Goal: Task Accomplishment & Management: Use online tool/utility

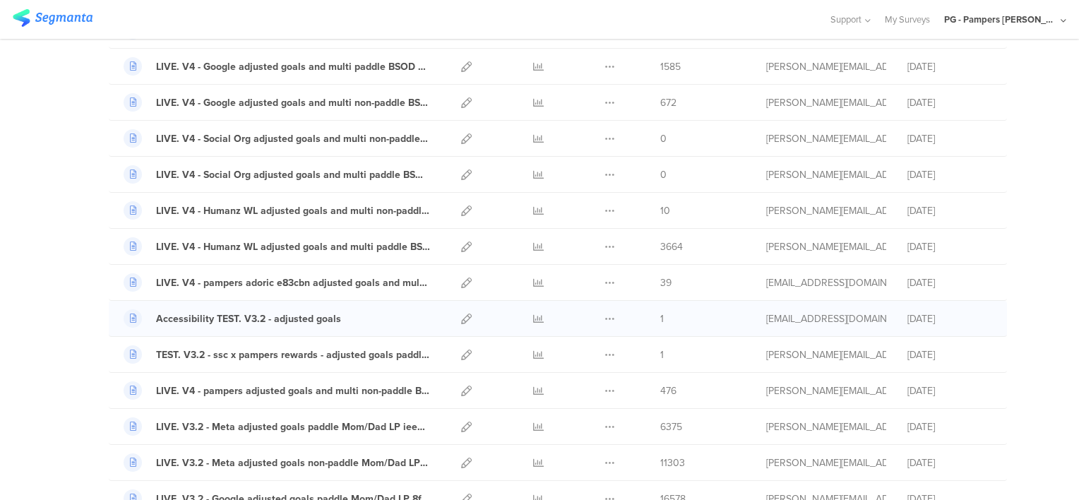
scroll to position [424, 0]
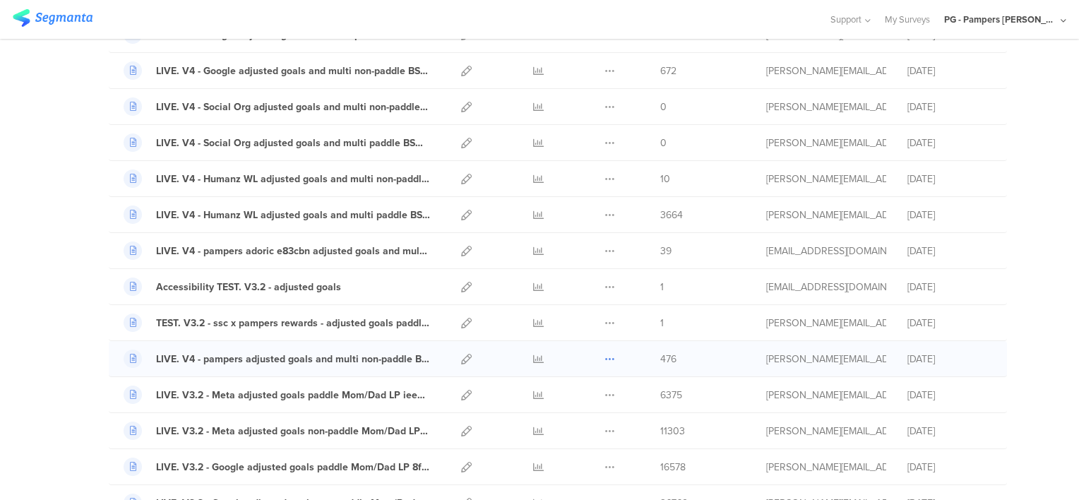
click at [604, 354] on icon at bounding box center [609, 359] width 11 height 11
click at [577, 390] on button "Duplicate" at bounding box center [582, 394] width 78 height 25
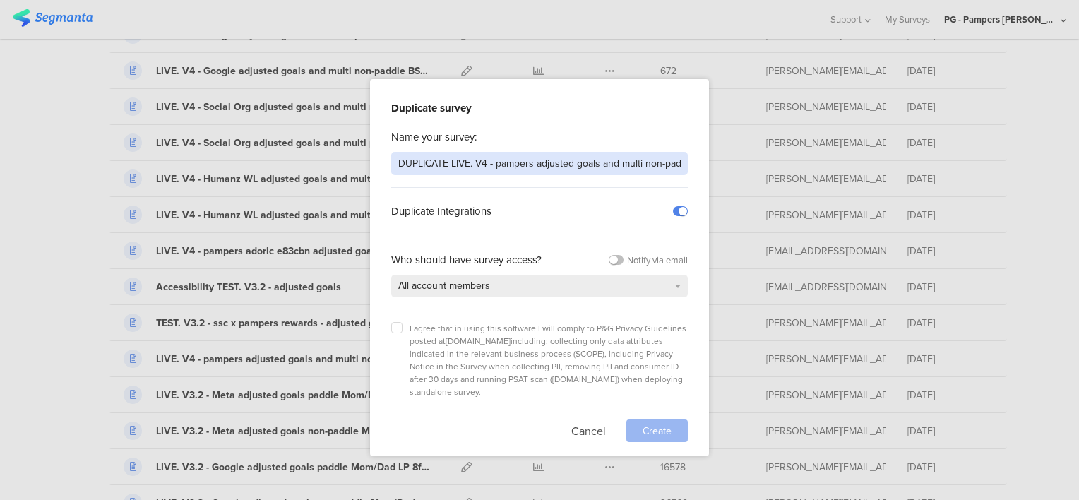
drag, startPoint x: 452, startPoint y: 164, endPoint x: 318, endPoint y: 157, distance: 133.6
click at [318, 157] on div "Duplicate survey Name your survey: DUPLICATE LIVE. V4 - pampers adjusted goals …" at bounding box center [539, 250] width 1079 height 500
drag, startPoint x: 511, startPoint y: 162, endPoint x: 744, endPoint y: 167, distance: 233.0
click at [744, 167] on div "Duplicate survey Name your survey: NOT LIVE. V4 - pampers adjusted goals and mu…" at bounding box center [539, 250] width 1079 height 500
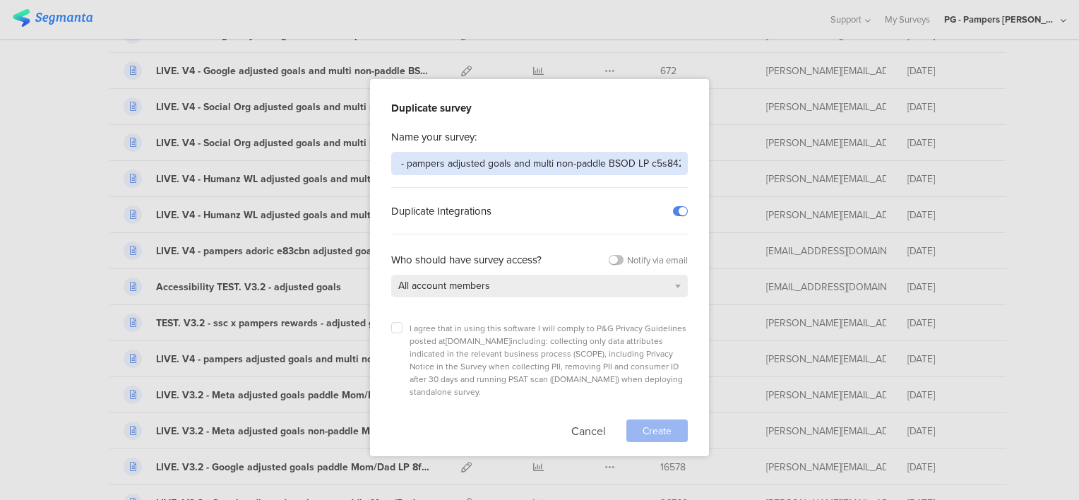
click at [576, 164] on input "NOT LIVE. V4 - pampers adjusted goals and multi non-paddle BSOD LP c5s842" at bounding box center [539, 163] width 297 height 23
click at [607, 161] on input "NOT LIVE. V4 - pampers adjusted goals and multi non-paddle BSOD LP c5s842" at bounding box center [539, 163] width 297 height 23
click at [604, 162] on input "NOT LIVE. V4 - pampers adjusted goals and multi non-paddle BSOD LP c5s842" at bounding box center [539, 163] width 297 height 23
click at [602, 153] on input "NOT LIVE. V4 - pampers adjusted goals and multi non-paddle BSOD LP c5s842" at bounding box center [539, 163] width 297 height 23
click at [607, 167] on input "NOT LIVE. V4 - pampers adjusted goals and multi non-paddle BSOD LP c5s842" at bounding box center [539, 163] width 297 height 23
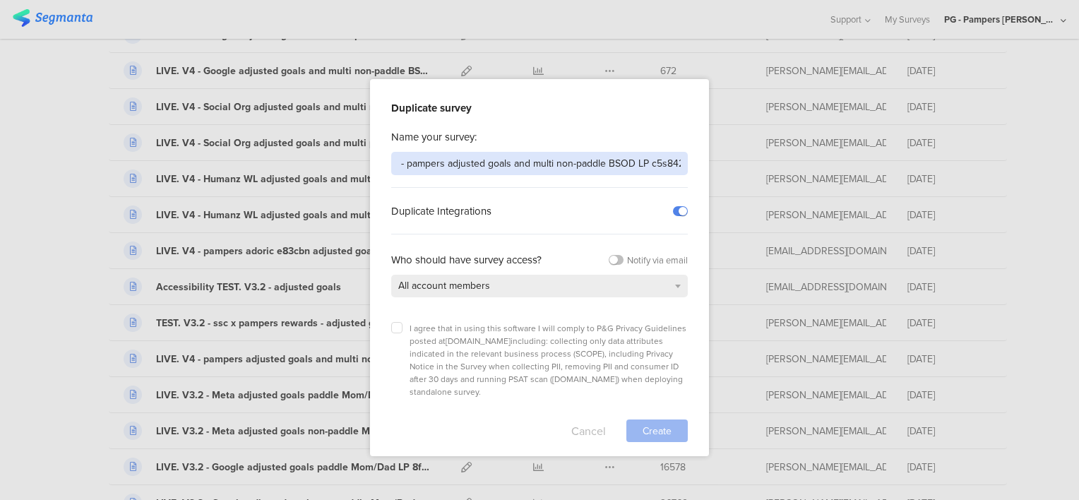
type input "NOT LIVE. V4 - pampers adjusted goals and multi non-paddle BSOD LP c5s842"
click at [582, 419] on button "Cancel" at bounding box center [588, 430] width 35 height 23
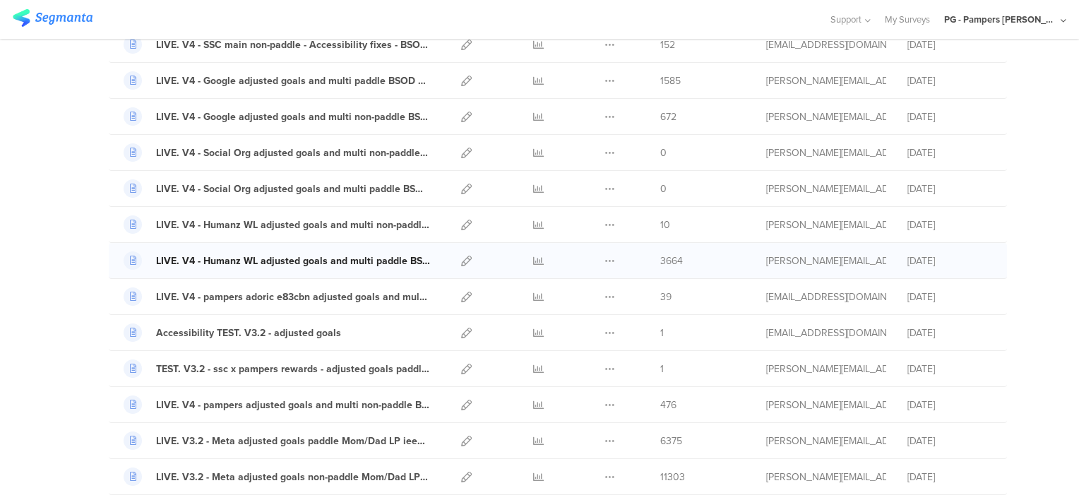
scroll to position [353, 0]
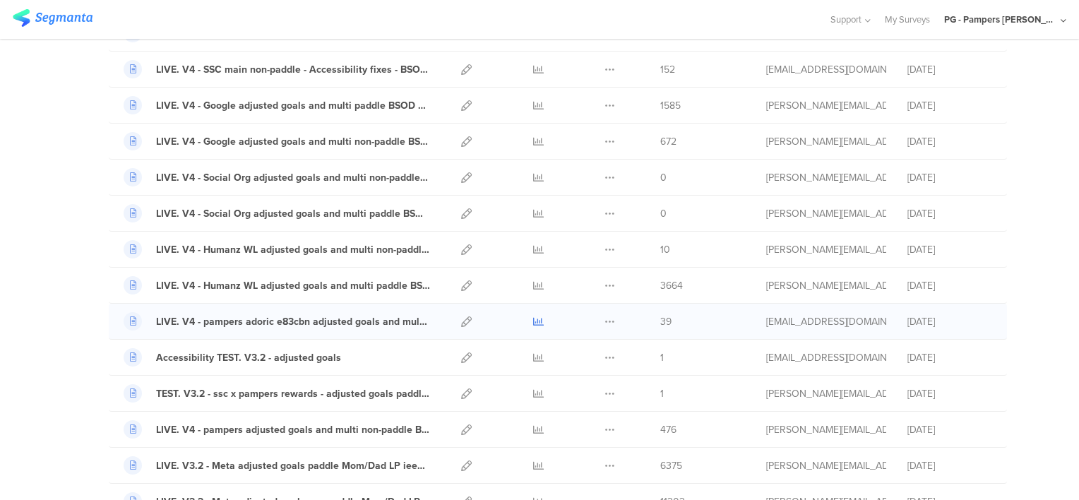
click at [533, 318] on icon at bounding box center [538, 321] width 11 height 11
click at [461, 318] on icon at bounding box center [466, 321] width 11 height 11
click at [604, 316] on icon at bounding box center [609, 321] width 11 height 11
click at [577, 357] on button "Duplicate" at bounding box center [582, 357] width 78 height 25
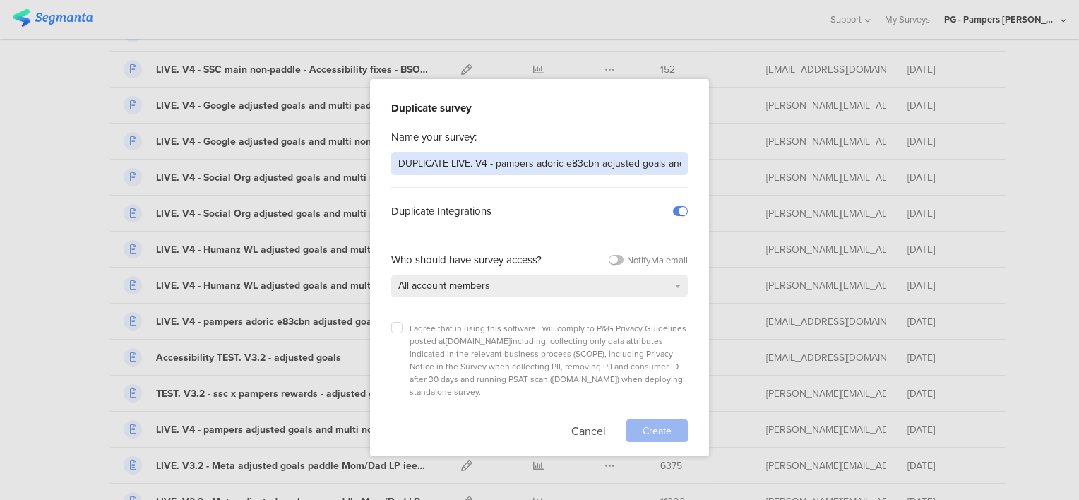
drag, startPoint x: 452, startPoint y: 162, endPoint x: 382, endPoint y: 163, distance: 69.9
click at [382, 163] on div "Duplicate survey Name your survey: DUPLICATE LIVE. V4 - pampers adoric e83cbn a…" at bounding box center [539, 267] width 339 height 377
drag, startPoint x: 514, startPoint y: 163, endPoint x: 639, endPoint y: 161, distance: 125.0
click at [639, 161] on input "NOT LIVE. V4 - pampers adoric e83cbn adjusted goals and multi BSOD LP" at bounding box center [539, 163] width 297 height 23
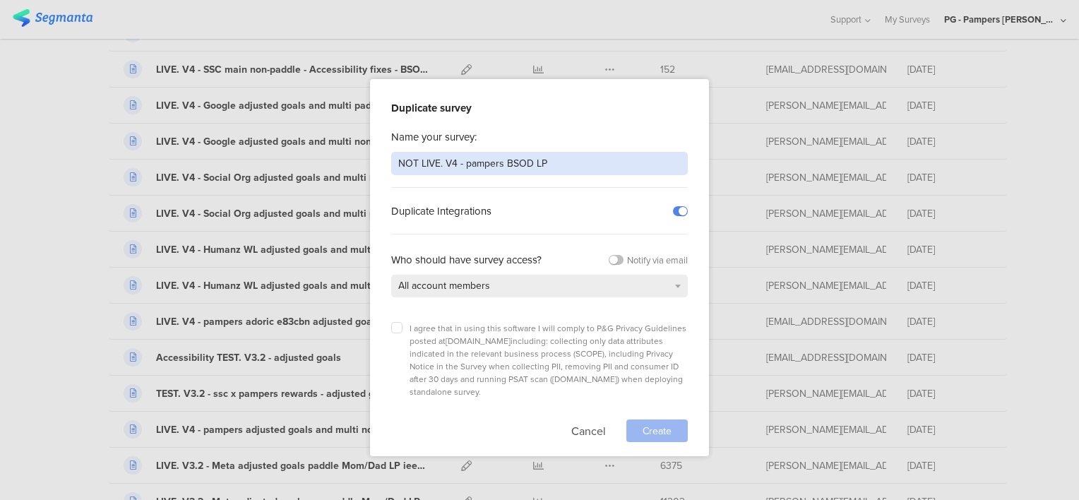
scroll to position [0, 0]
type input "NOT LIVE. V4 - pampers rewards free gift BSOD LP"
click at [398, 327] on icon at bounding box center [397, 328] width 6 height 6
click at [0, 0] on input "checkbox" at bounding box center [0, 0] width 0 height 0
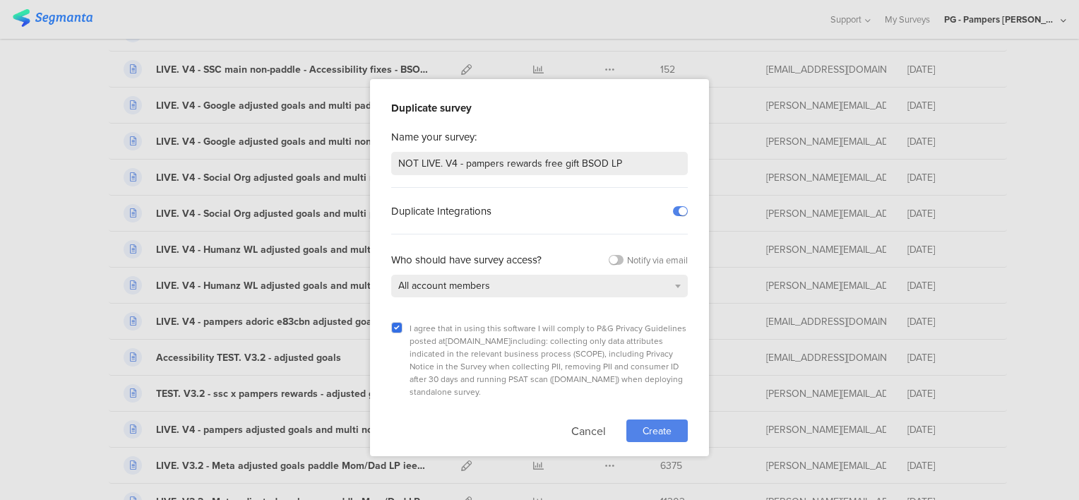
click at [650, 424] on span "Create" at bounding box center [657, 431] width 29 height 15
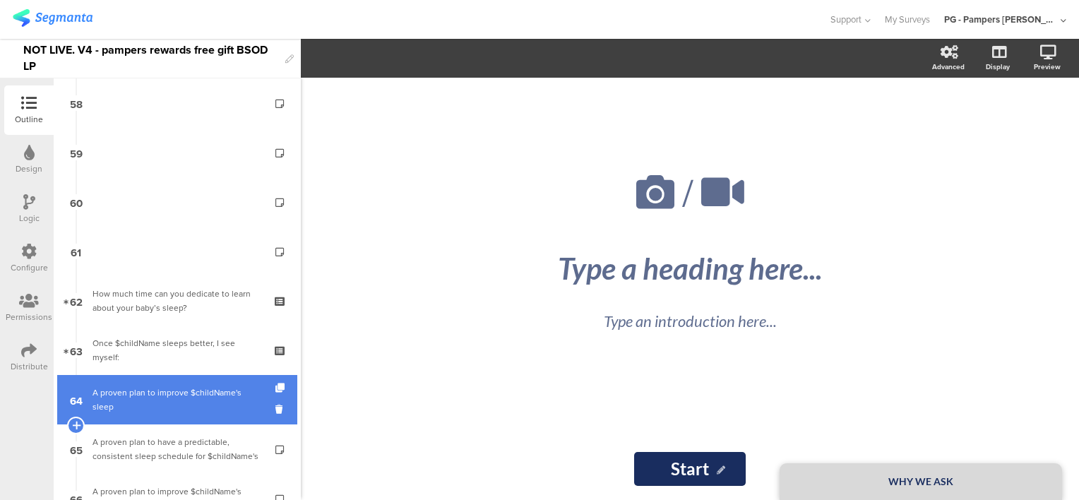
scroll to position [3127, 0]
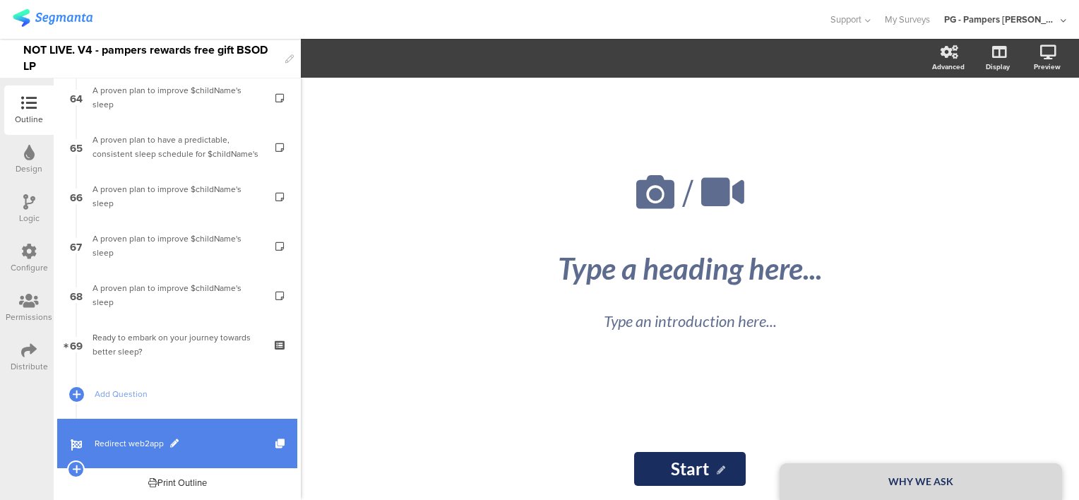
click at [223, 436] on span "Redirect web2app" at bounding box center [185, 443] width 181 height 14
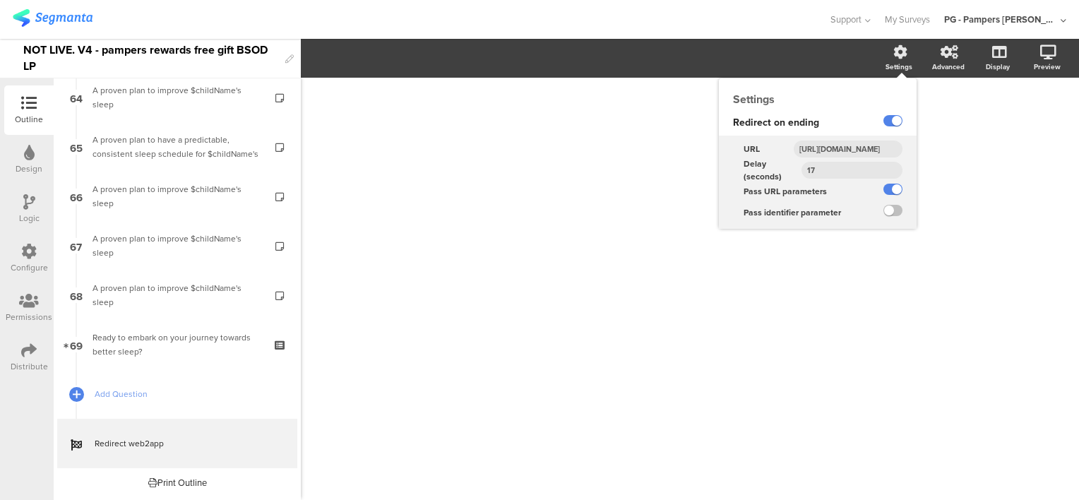
click at [842, 148] on input "https://smartsleepcoach.com/finalize-account?sessionId=$sessionId&childName=$ch…" at bounding box center [848, 149] width 109 height 17
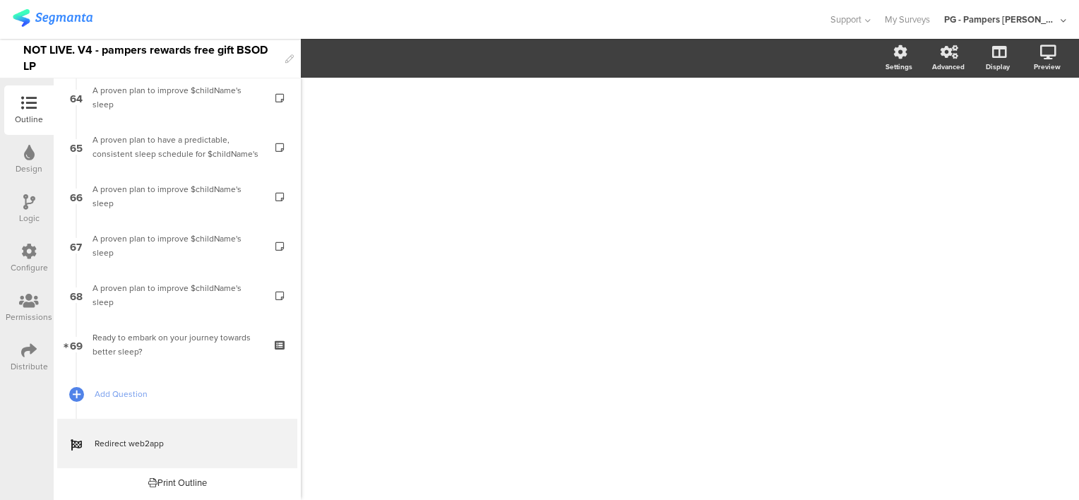
click at [1052, 108] on div "/" at bounding box center [690, 289] width 778 height 422
click at [150, 68] on div "NOT LIVE. V4 - pampers rewards free gift BSOD LP" at bounding box center [150, 58] width 255 height 39
click at [198, 25] on div at bounding box center [414, 19] width 803 height 23
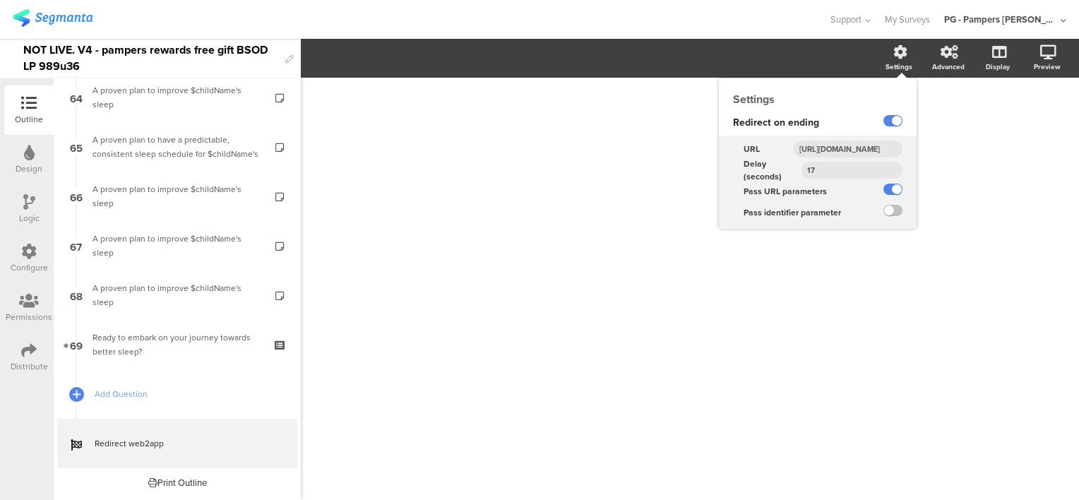
click at [839, 146] on input "https://smartsleepcoach.com/finalize-account?sessionId=$sessionId&childName=$ch…" at bounding box center [848, 149] width 109 height 17
paste input "pampers-rewards-bsod-paddle"
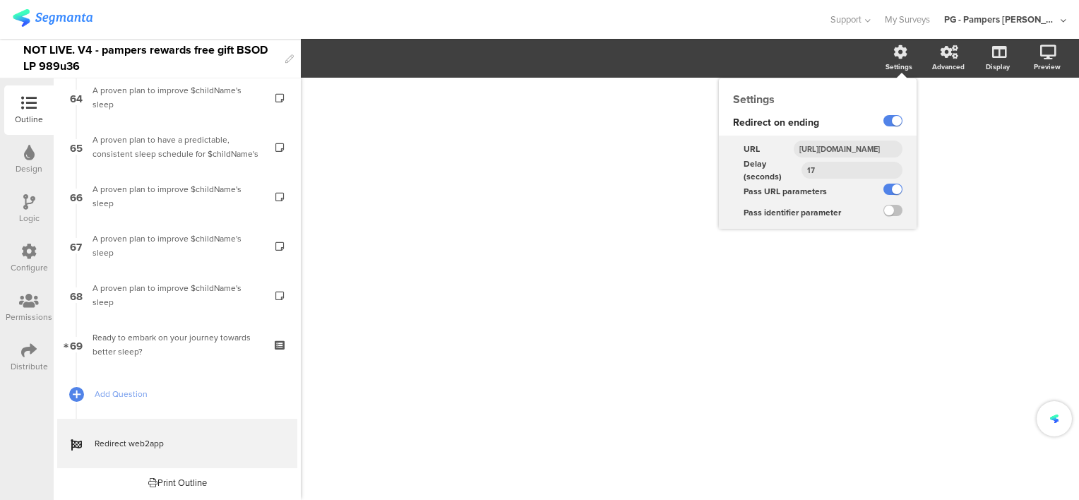
type input "https://smartsleepcoach.com/finalize-account?sessionId=$sessionId&childName=$ch…"
click at [824, 114] on div "Redirect on ending" at bounding box center [790, 122] width 143 height 25
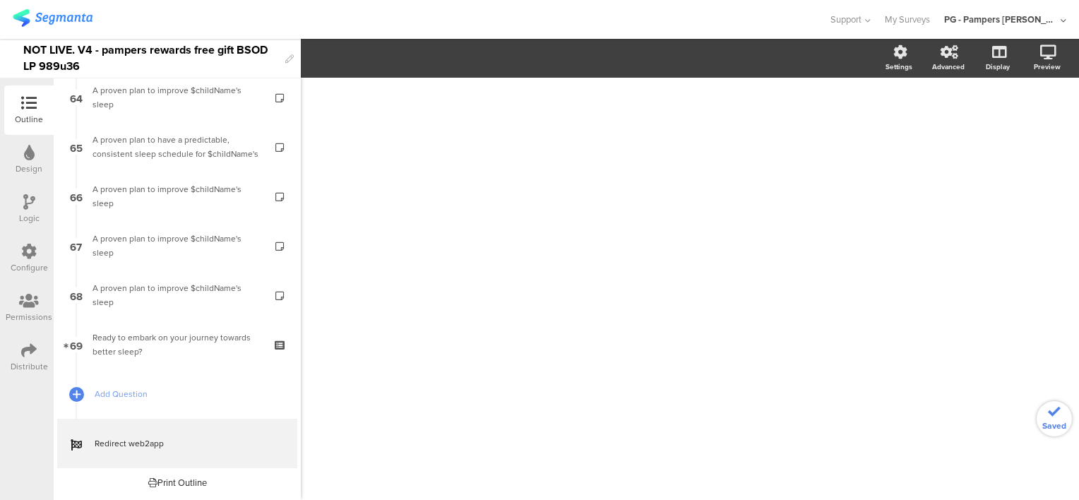
click at [963, 237] on div "/" at bounding box center [689, 289] width 565 height 106
click at [25, 254] on icon at bounding box center [29, 252] width 16 height 16
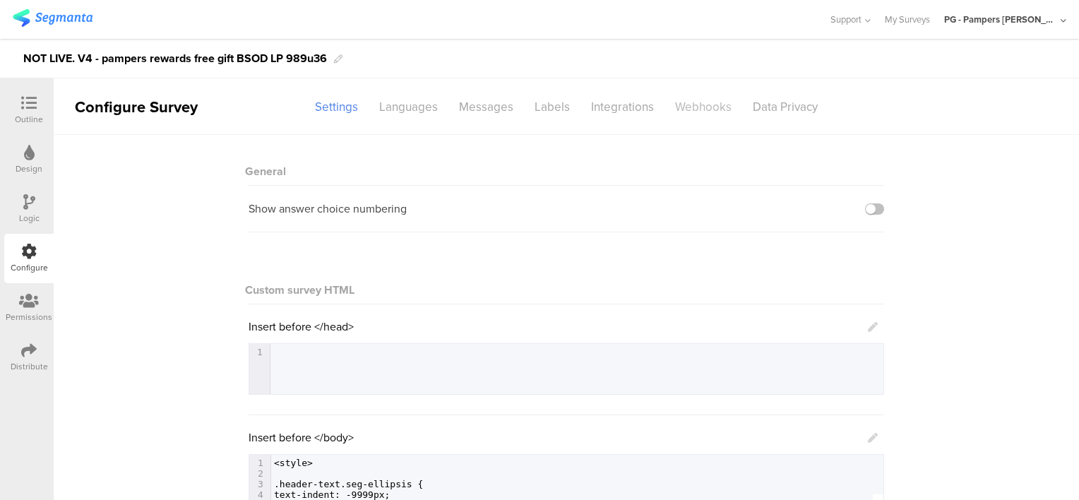
click at [701, 118] on div "Webhooks" at bounding box center [703, 107] width 78 height 25
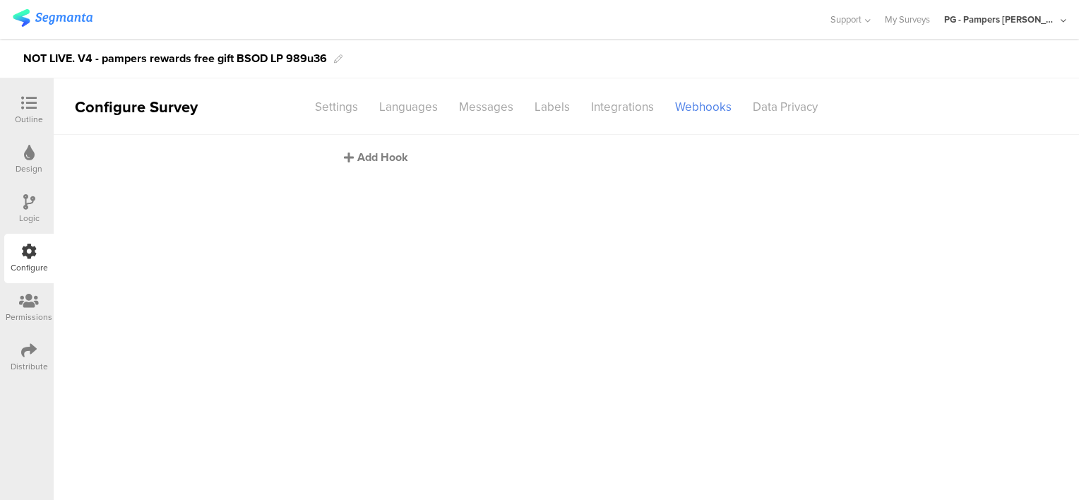
click at [378, 161] on div "Add Hook" at bounding box center [570, 157] width 452 height 16
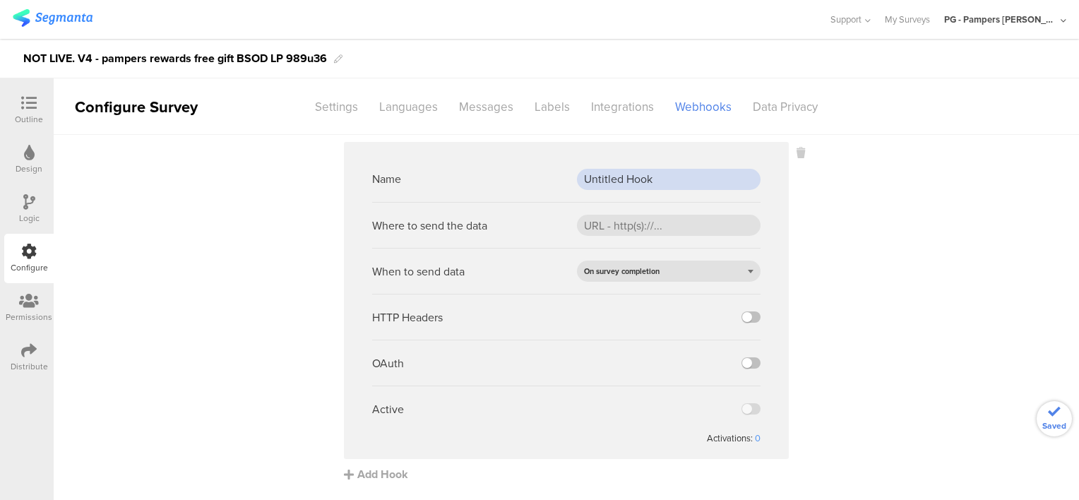
click at [619, 180] on input "Untitled Hook" at bounding box center [669, 179] width 184 height 21
paste input "PROD webh"
type input "PROD webhook"
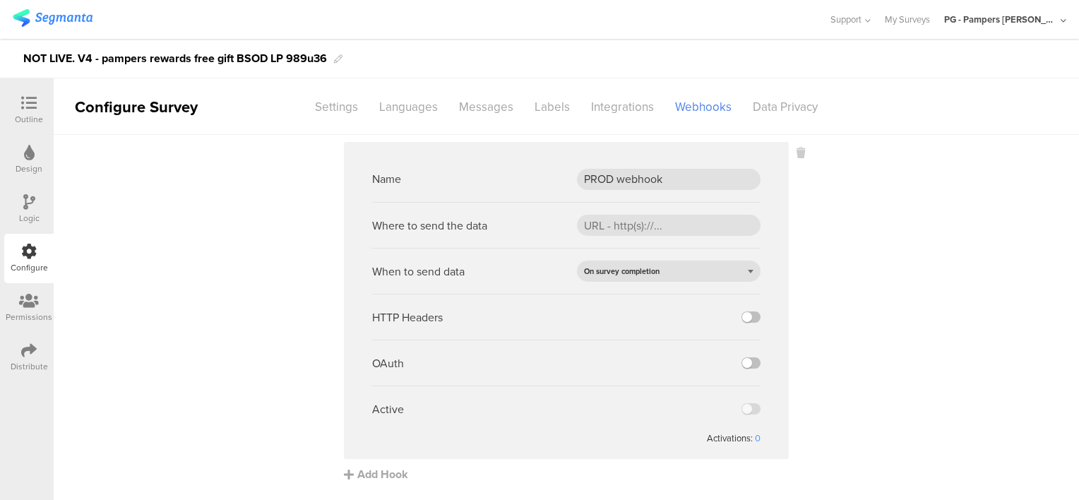
click at [917, 276] on sg-webhook-settings "Name PROD webhook Where to send the data When to send data On survey completion…" at bounding box center [566, 312] width 1025 height 340
click at [616, 226] on input "url" at bounding box center [669, 225] width 184 height 21
paste input "[URL][DOMAIN_NAME]"
type input "[URL][DOMAIN_NAME]"
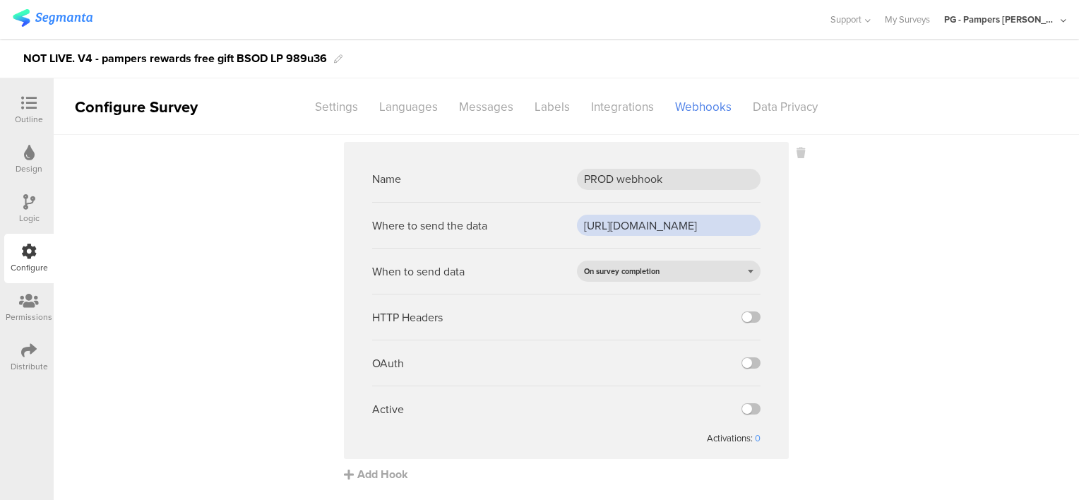
scroll to position [0, 0]
click at [750, 316] on label at bounding box center [750, 316] width 19 height 11
click at [0, 0] on input "checkbox" at bounding box center [0, 0] width 0 height 0
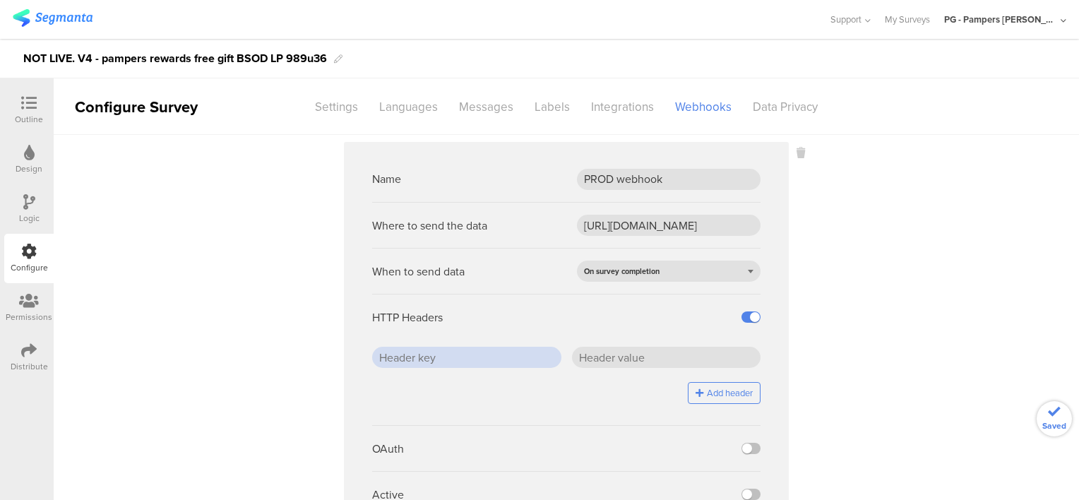
click at [470, 355] on input "text" at bounding box center [466, 357] width 189 height 21
paste input "x-api-key"
type input "x-api-key"
click at [525, 325] on div "HTTP Headers" at bounding box center [566, 317] width 388 height 46
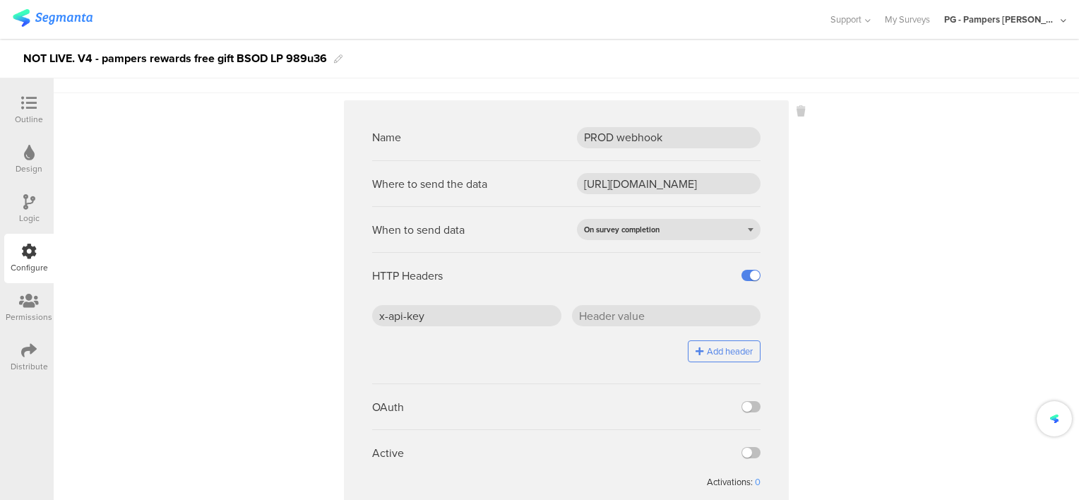
scroll to position [80, 0]
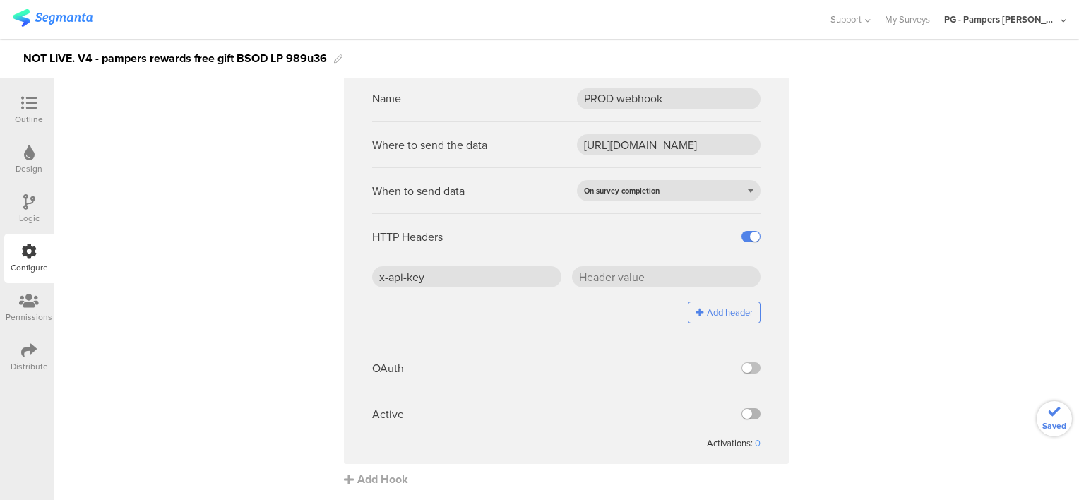
click at [746, 408] on label at bounding box center [750, 413] width 19 height 11
click at [0, 0] on input "checkbox" at bounding box center [0, 0] width 0 height 0
click at [622, 281] on input "text" at bounding box center [666, 276] width 189 height 21
paste input "J5/ZHr0SD4BLepgCDGSdCfFOaBqEcW7PLEOwC2jhTjc="
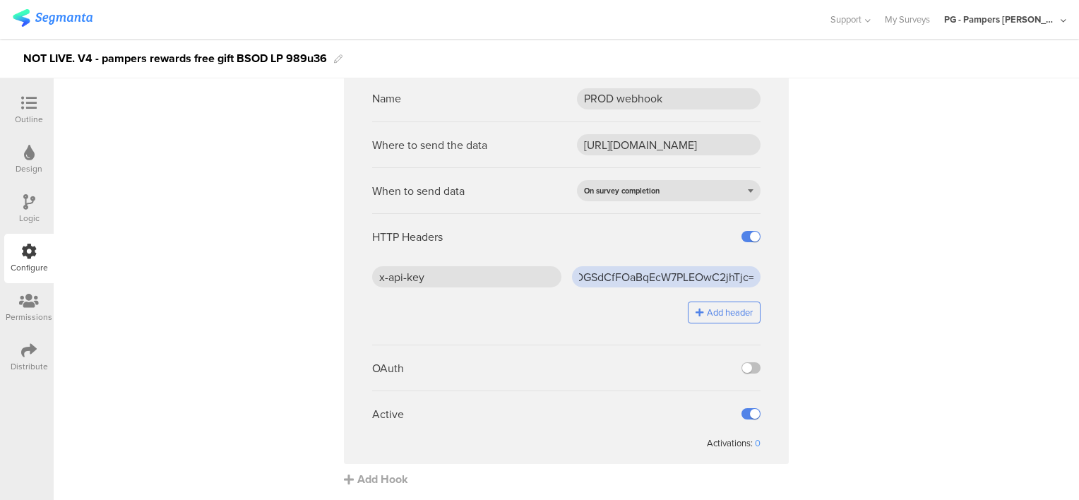
type input "J5/ZHr0SD4BLepgCDGSdCfFOaBqEcW7PLEOwC2jhTjc="
click at [855, 290] on sg-webhook-settings "Name PROD webhook Where to send the data [URL][DOMAIN_NAME] When to send data O…" at bounding box center [566, 274] width 1025 height 426
click at [299, 56] on div "NOT LIVE. V4 - pampers rewards free gift BSOD LP 989u36" at bounding box center [175, 58] width 304 height 23
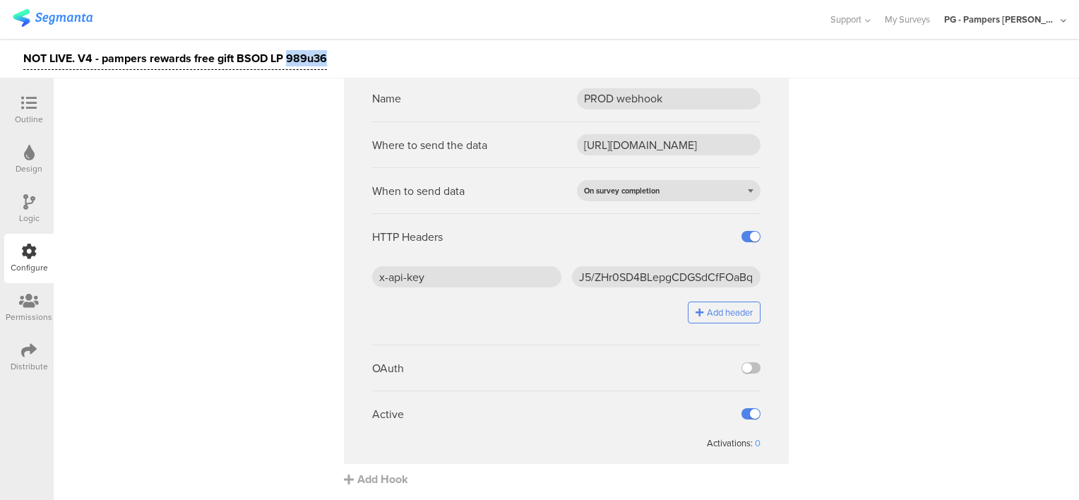
copy div "989u36"
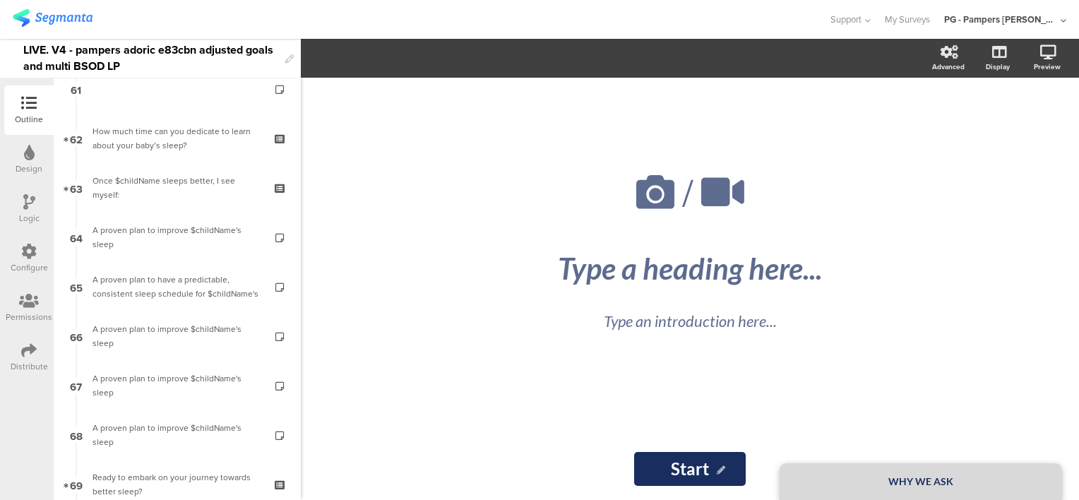
scroll to position [3127, 0]
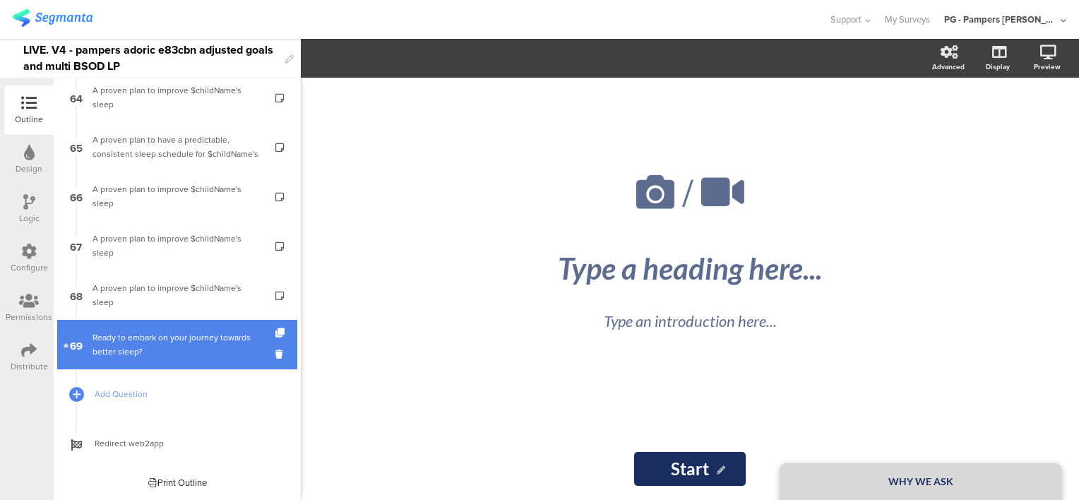
click at [165, 337] on div "Ready to embark on your journey towards better sleep?" at bounding box center [176, 344] width 169 height 28
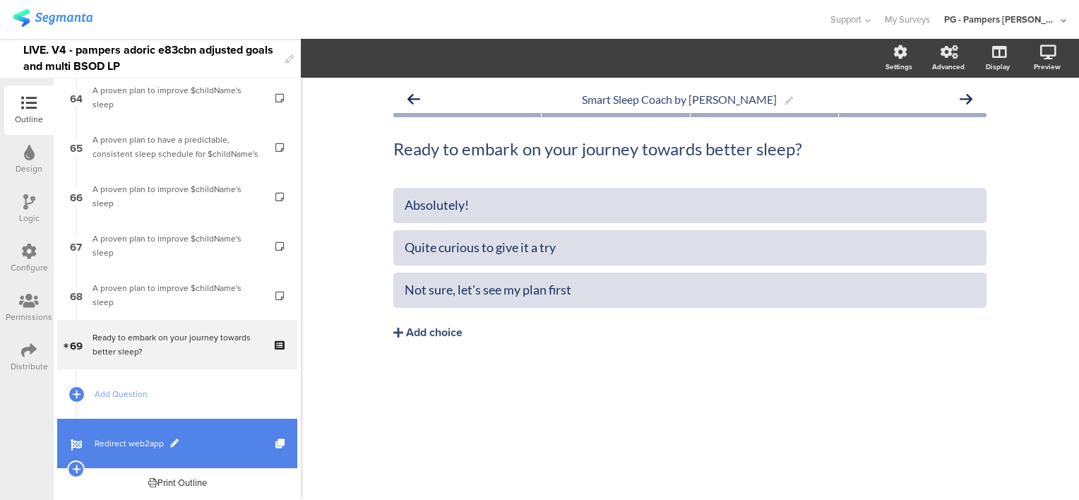
click at [203, 444] on span "Redirect web2app" at bounding box center [185, 443] width 181 height 14
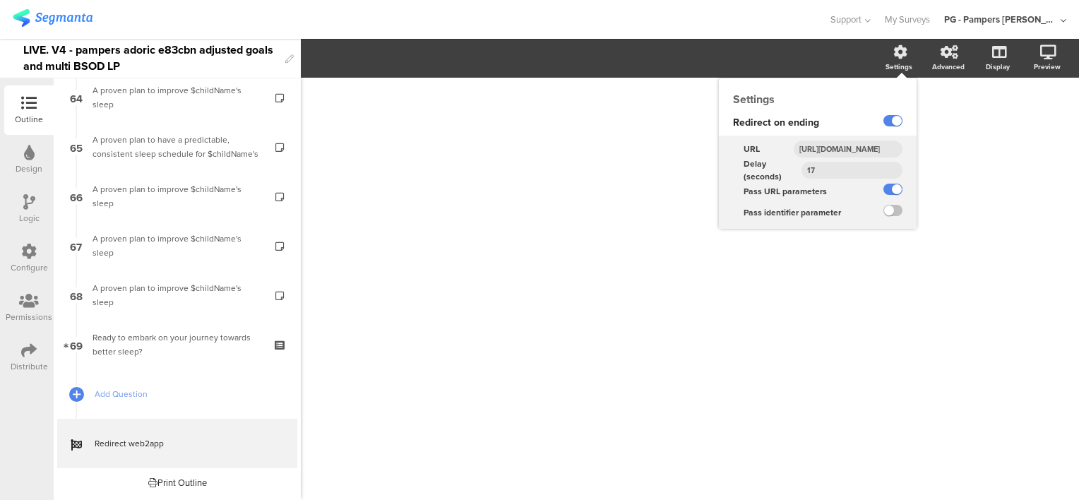
click at [844, 145] on input "https://smartsleepcoach.com/finalize-account?sessionId=$sessionId&childName=$ch…" at bounding box center [848, 149] width 109 height 17
click at [843, 145] on input "https://smartsleepcoach.com/finalize-account?sessionId=$sessionId&childName=$ch…" at bounding box center [848, 149] width 109 height 17
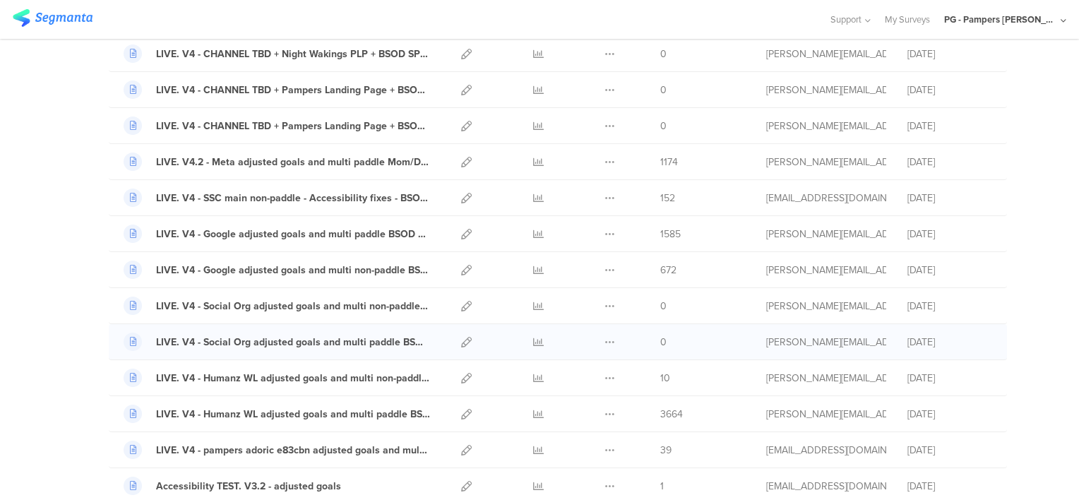
scroll to position [353, 0]
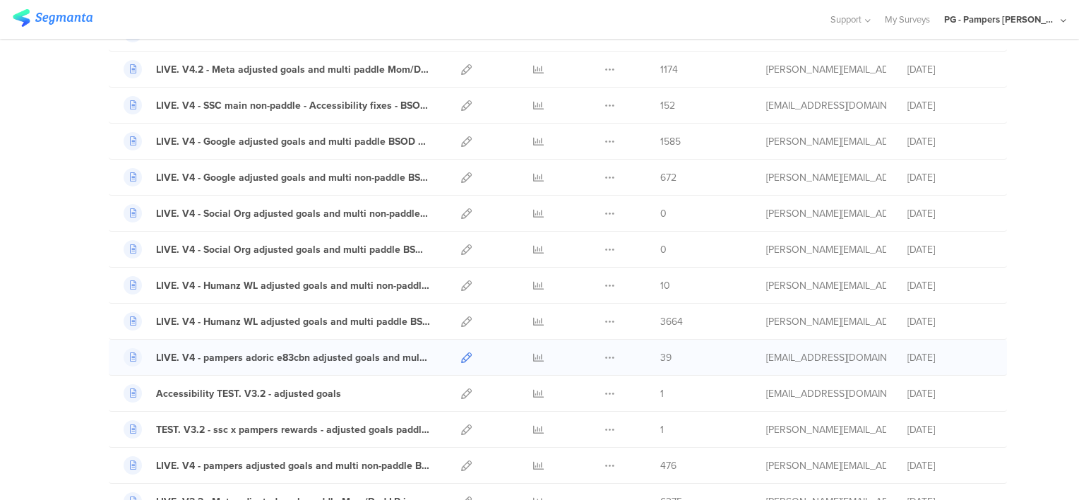
click at [461, 356] on icon at bounding box center [466, 357] width 11 height 11
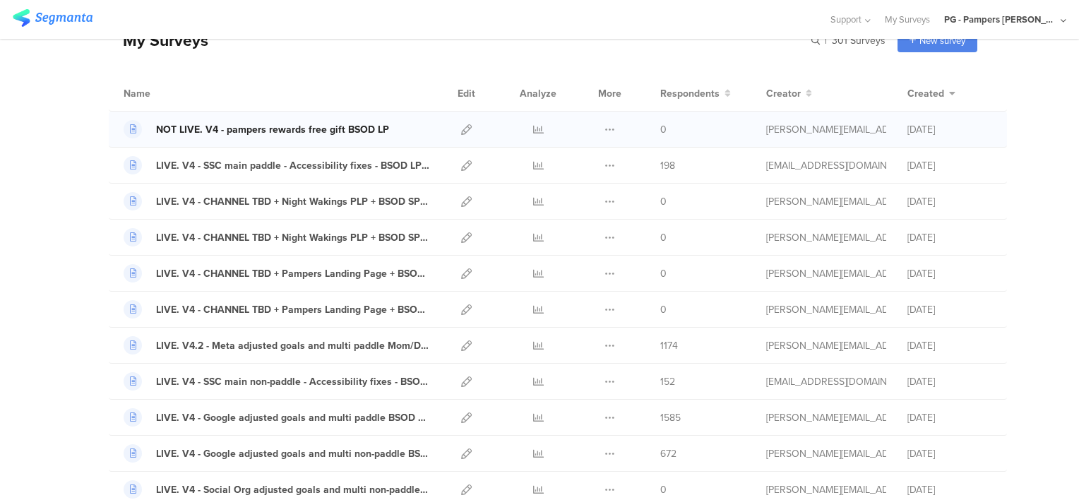
scroll to position [0, 0]
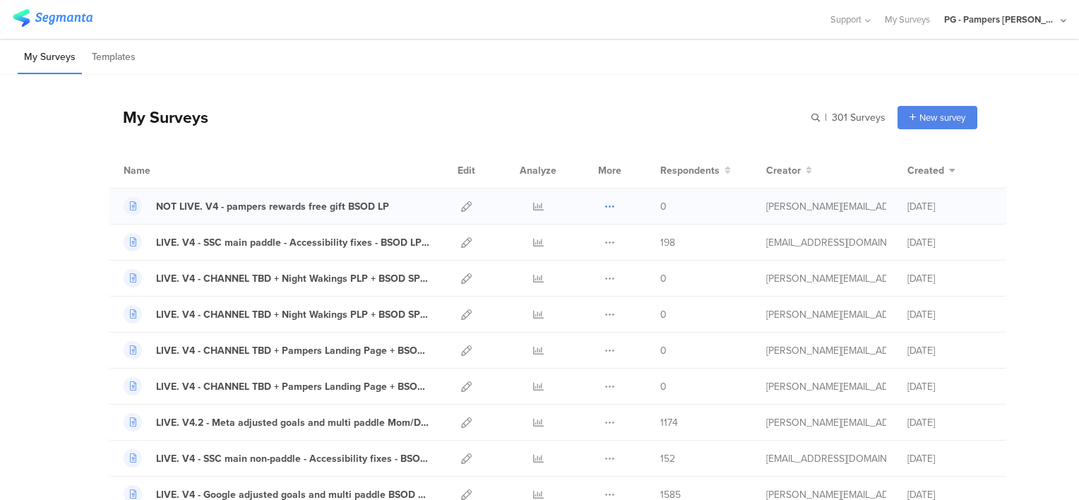
click at [604, 206] on icon at bounding box center [609, 206] width 11 height 11
click at [568, 242] on button "Duplicate" at bounding box center [582, 241] width 78 height 25
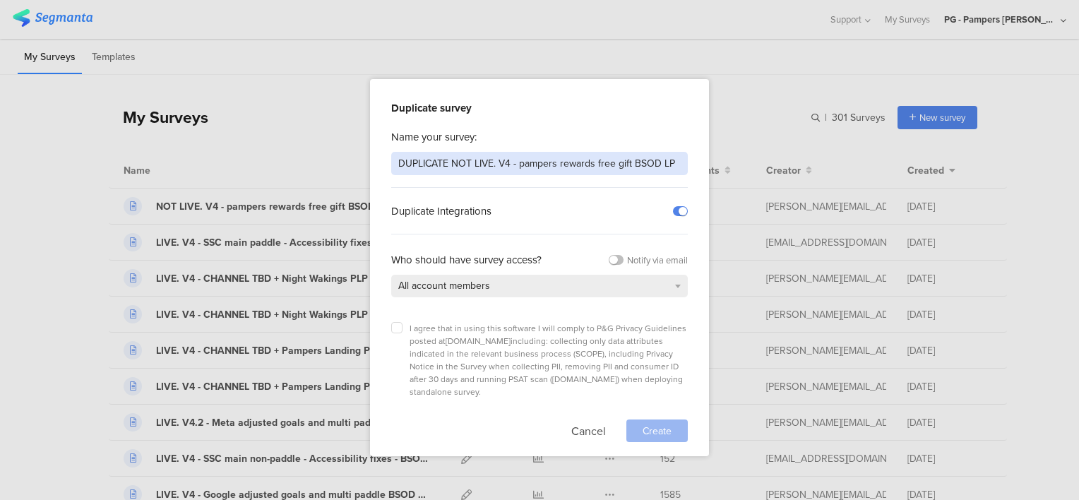
drag, startPoint x: 452, startPoint y: 162, endPoint x: 379, endPoint y: 161, distance: 72.7
click at [379, 161] on div "Duplicate survey Name your survey: DUPLICATE NOT LIVE. V4 - pampers rewards fre…" at bounding box center [539, 267] width 339 height 377
click at [553, 163] on input "NOT LIVE. V4 - pampers rewards free gift BSOD LP" at bounding box center [539, 163] width 297 height 23
click at [645, 165] on input "NOT LIVE. V4 - pampers rewards catalog item BSOD LP" at bounding box center [539, 163] width 297 height 23
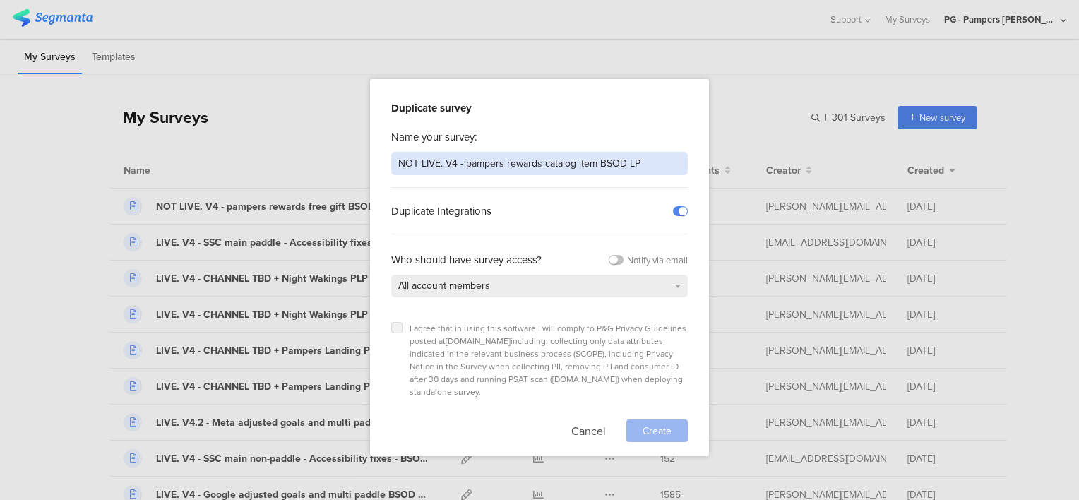
type input "NOT LIVE. V4 - pampers rewards catalog item BSOD LP"
click at [394, 325] on icon at bounding box center [397, 328] width 6 height 6
click at [0, 0] on input "checkbox" at bounding box center [0, 0] width 0 height 0
click at [655, 167] on input "NOT LIVE. V4 - pampers rewards catalog item BSOD LP" at bounding box center [539, 163] width 297 height 23
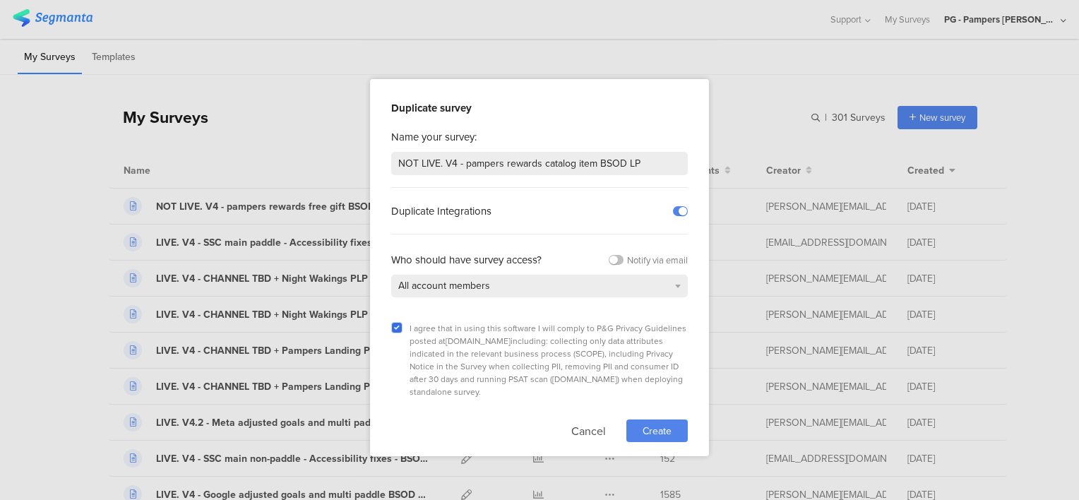
click at [669, 419] on div "Create" at bounding box center [656, 430] width 61 height 23
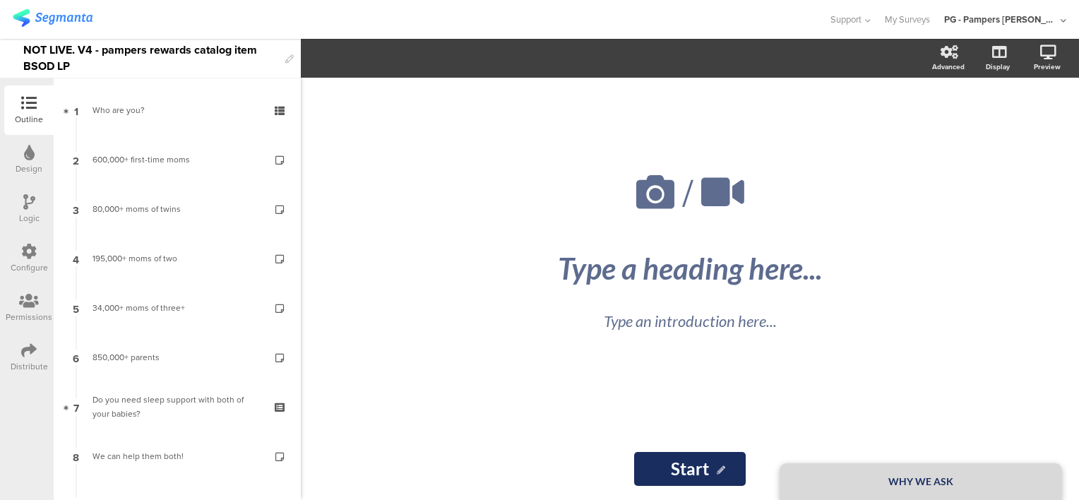
click at [1070, 116] on div "/ WHY WE ASK Type a heading here... Type an introduction here... Start Start" at bounding box center [690, 289] width 778 height 422
click at [169, 60] on div "NOT LIVE. V4 - pampers rewards catalog item BSOD LP" at bounding box center [150, 58] width 255 height 39
click at [280, 24] on div at bounding box center [414, 19] width 803 height 23
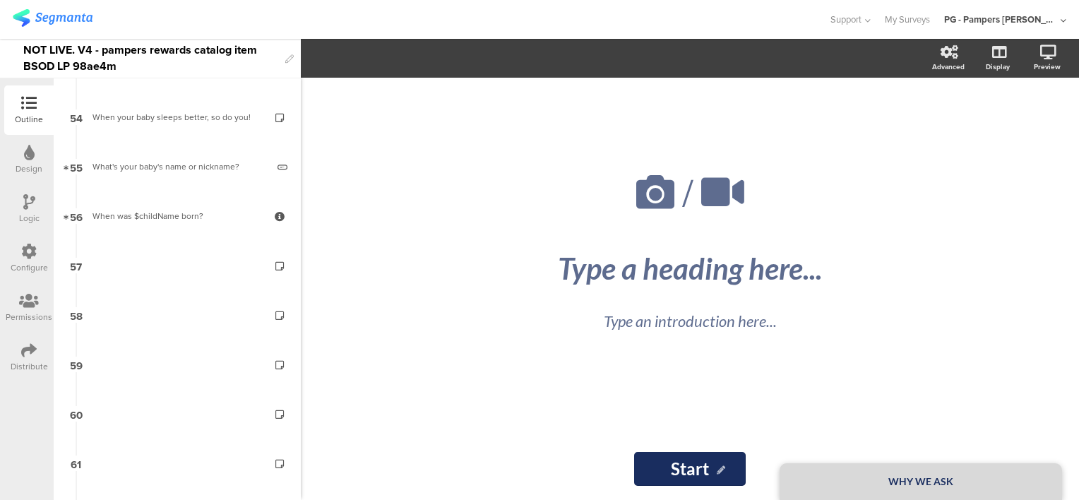
scroll to position [3127, 0]
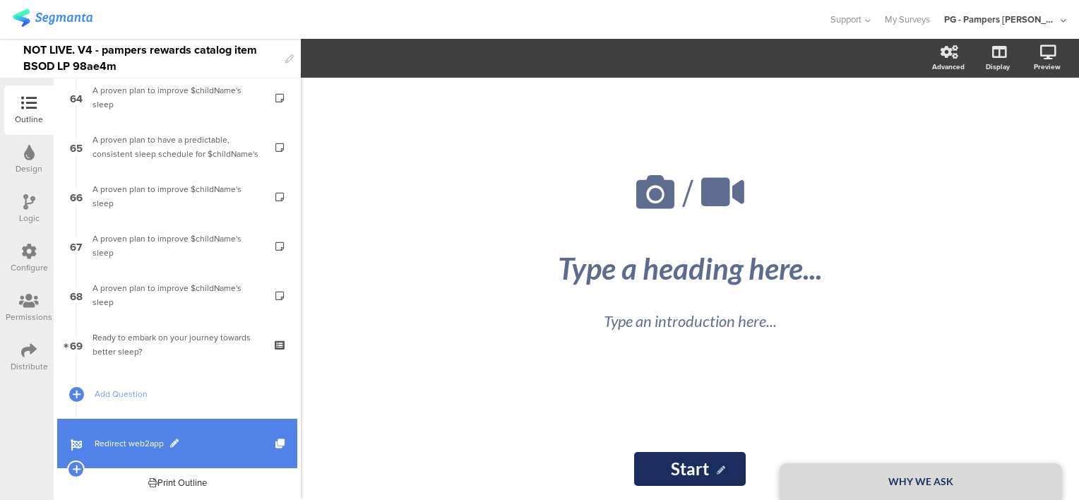
click at [197, 452] on link "Redirect web2app" at bounding box center [177, 443] width 240 height 49
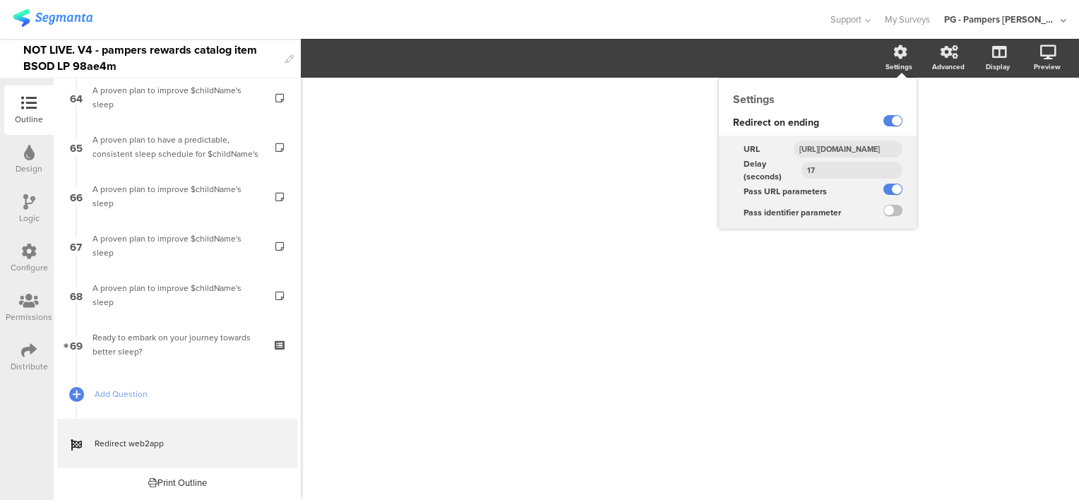
click at [852, 145] on input "https://smartsleepcoach.com/finalize-account?sessionId=$sessionId&childName=$ch…" at bounding box center [848, 149] width 109 height 17
paste input "pampers-rewards-bsod-paddle"
type input "https://smartsleepcoach.com/finalize-account?sessionId=$sessionId&childName=$ch…"
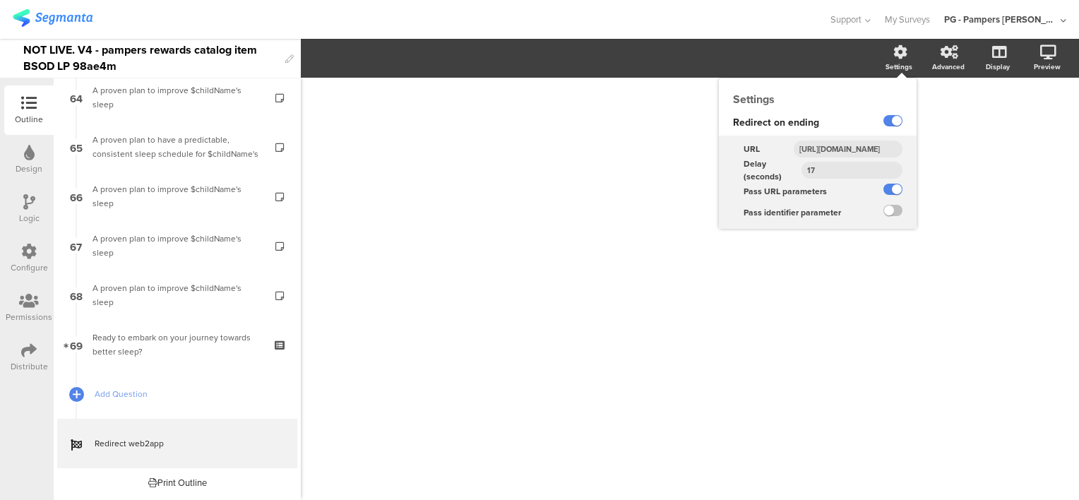
scroll to position [0, 729]
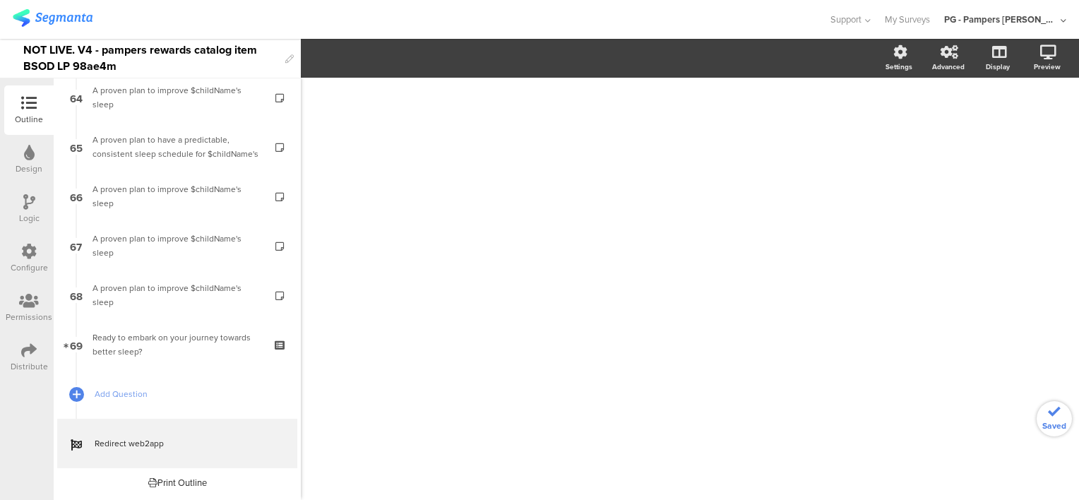
click at [976, 160] on div "/" at bounding box center [689, 282] width 593 height 408
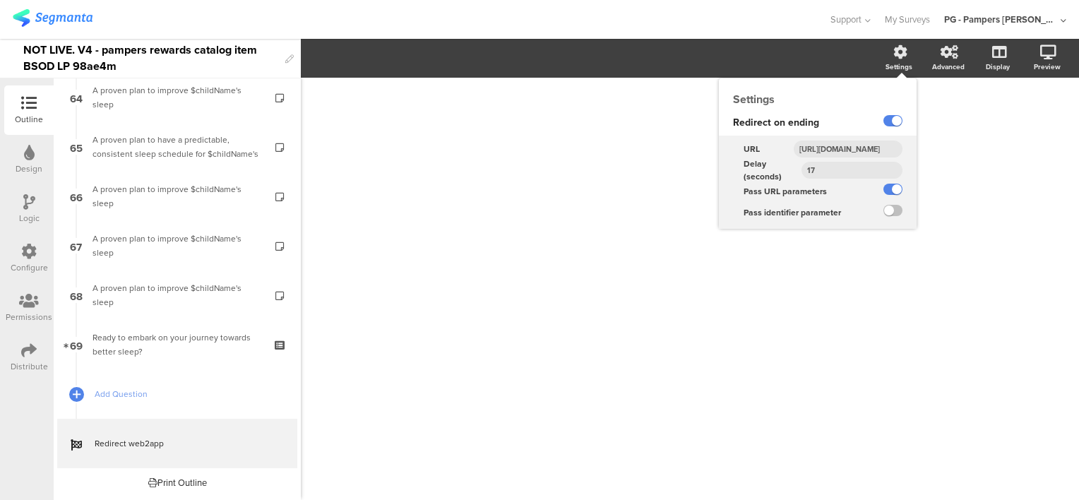
click at [853, 155] on input "https://smartsleepcoach.com/finalize-account?sessionId=$sessionId&childName=$ch…" at bounding box center [848, 149] width 109 height 17
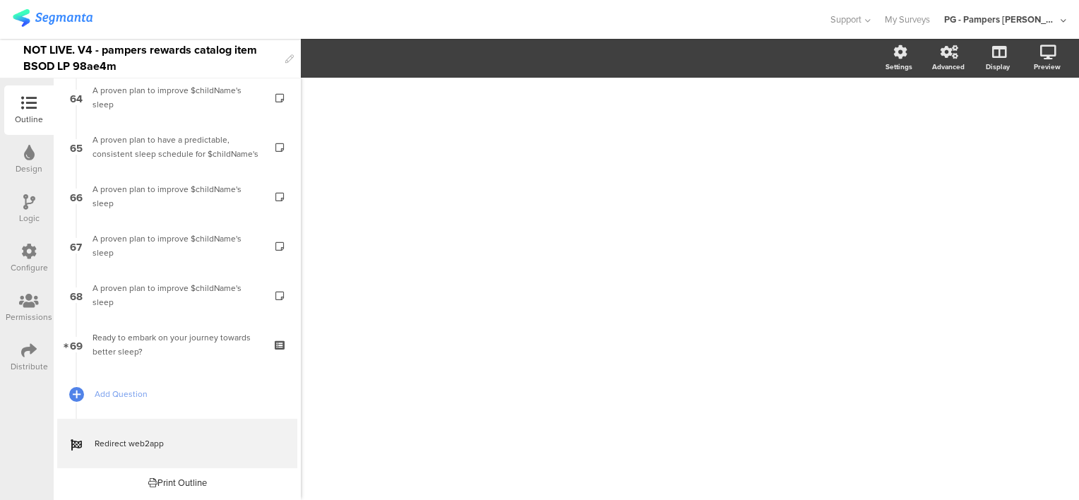
click at [997, 172] on div "/" at bounding box center [690, 289] width 778 height 422
click at [31, 258] on icon at bounding box center [29, 252] width 16 height 16
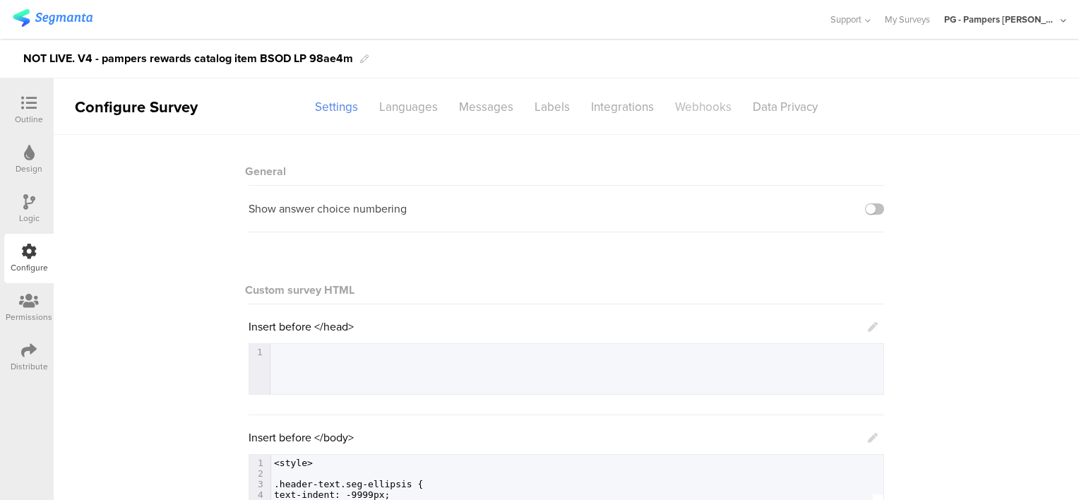
click at [686, 107] on div "Webhooks" at bounding box center [703, 107] width 78 height 25
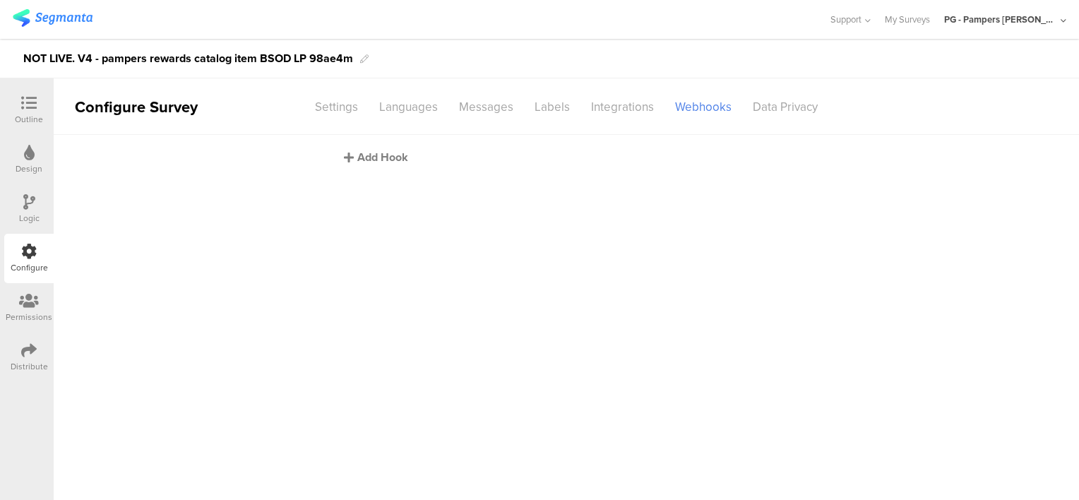
click at [366, 155] on div "Add Hook" at bounding box center [570, 157] width 452 height 16
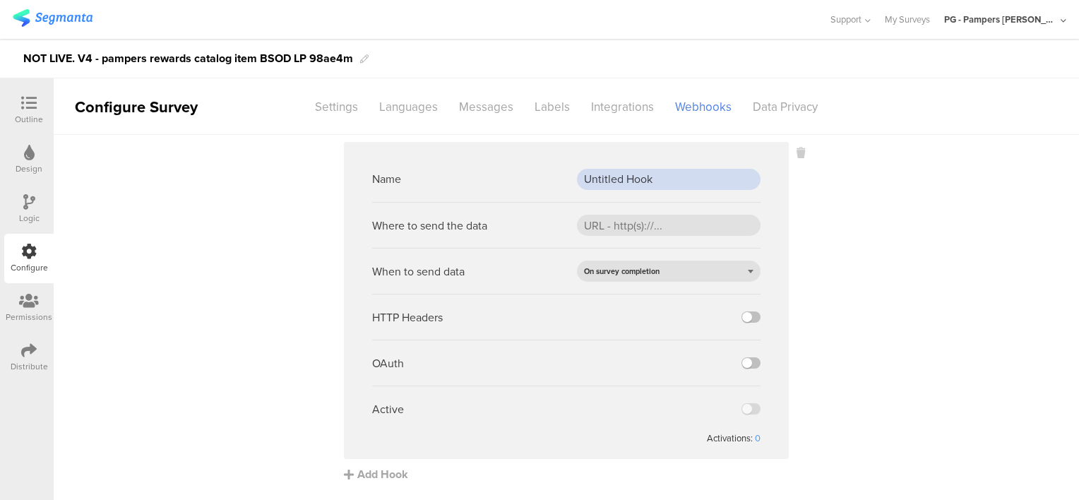
click at [616, 178] on input "Untitled Hook" at bounding box center [669, 179] width 184 height 21
paste input "PROD webh"
type input "PROD webhook"
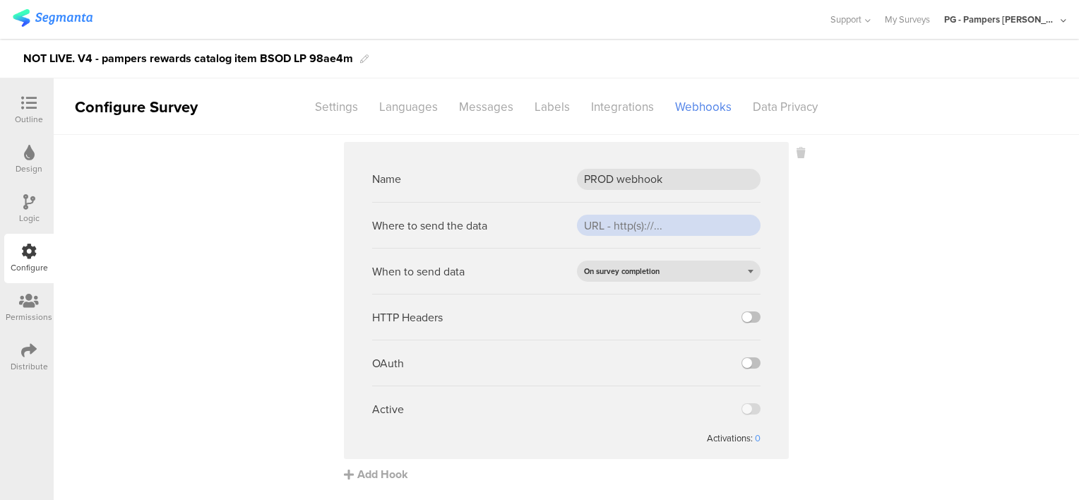
click at [641, 225] on input "url" at bounding box center [669, 225] width 184 height 21
paste input "[URL][DOMAIN_NAME]"
type input "[URL][DOMAIN_NAME]"
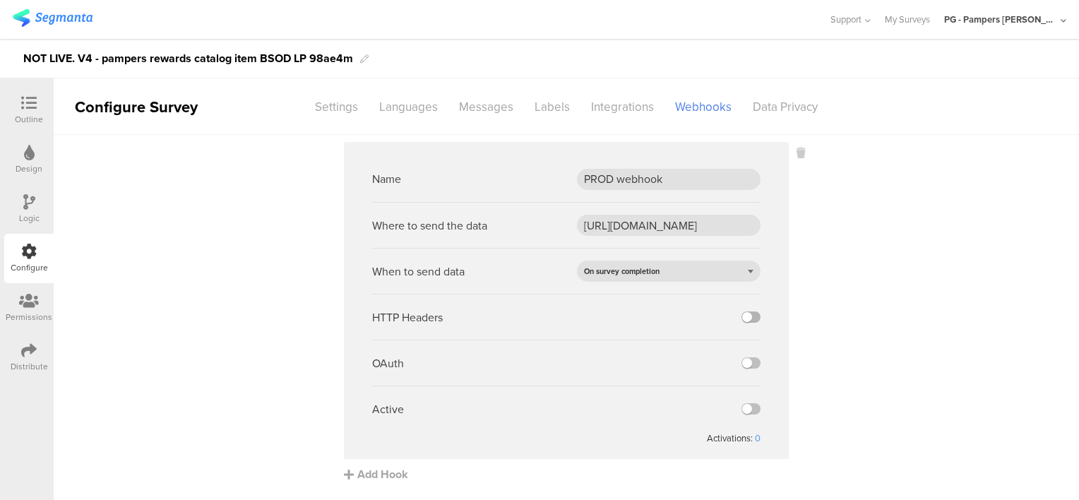
click at [751, 316] on label at bounding box center [750, 316] width 19 height 11
click at [0, 0] on input "checkbox" at bounding box center [0, 0] width 0 height 0
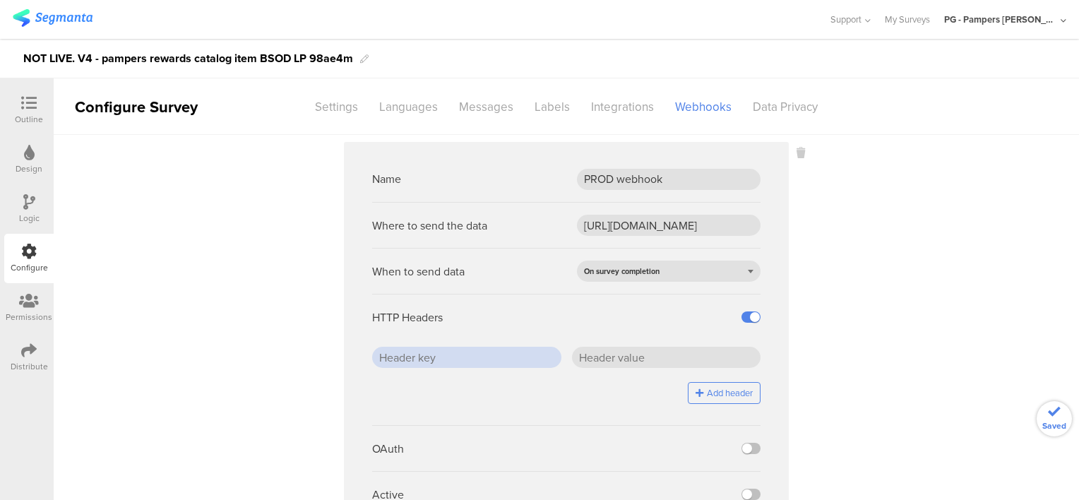
click at [498, 361] on input "text" at bounding box center [466, 357] width 189 height 21
paste input "x-api-key"
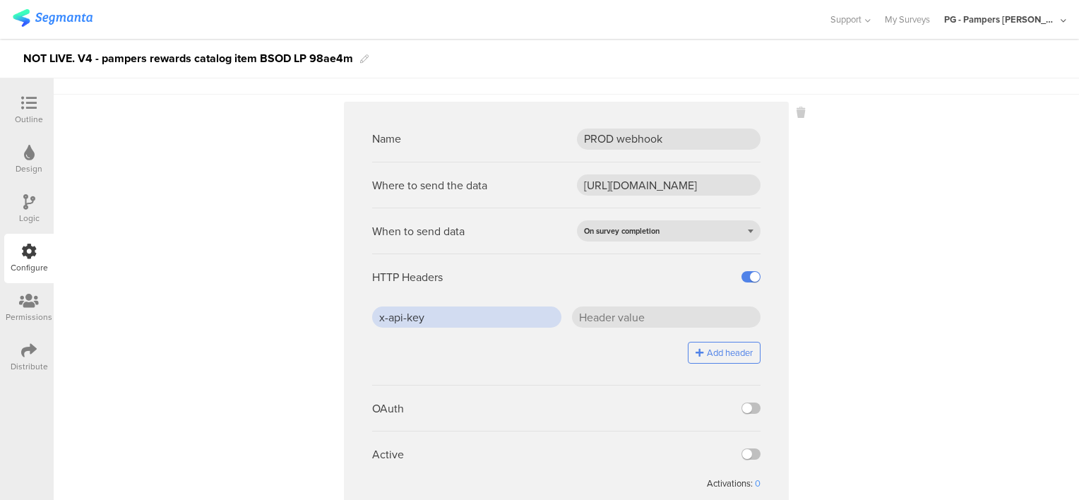
scroll to position [80, 0]
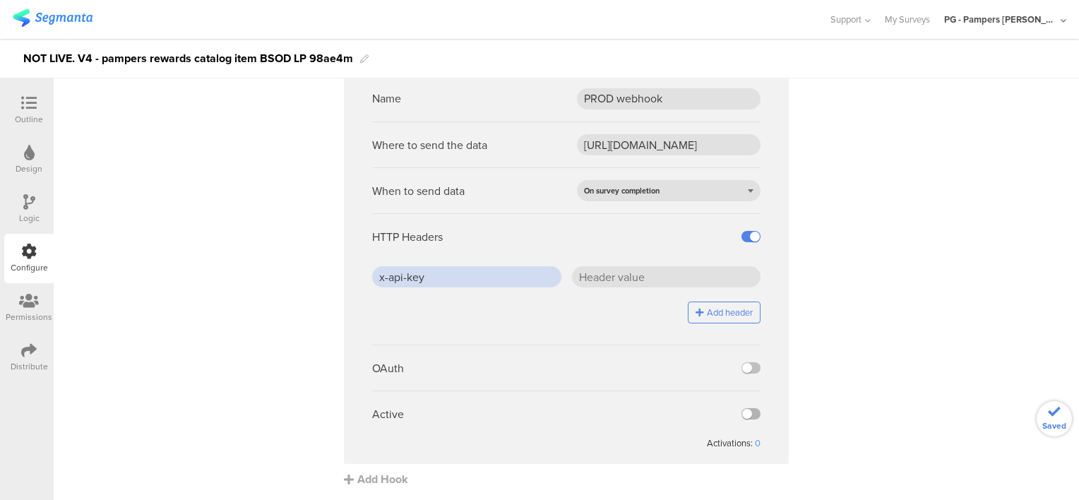
type input "x-api-key"
click at [741, 414] on label at bounding box center [750, 413] width 19 height 11
click at [0, 0] on input "checkbox" at bounding box center [0, 0] width 0 height 0
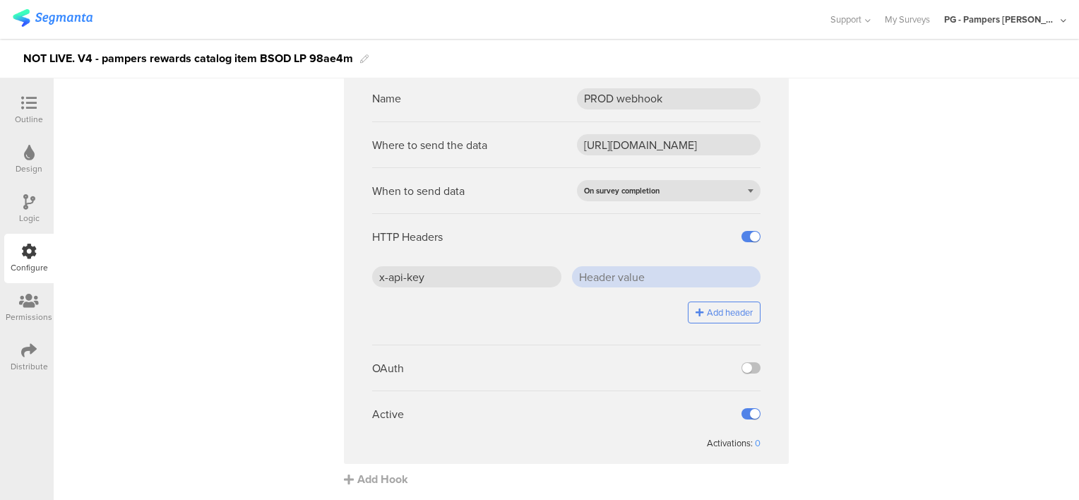
click at [645, 275] on input "text" at bounding box center [666, 276] width 189 height 21
paste input "J5/ZHr0SD4BLepgCDGSdCfFOaBqEcW7PLEOwC2jhTjc="
type input "J5/ZHr0SD4BLepgCDGSdCfFOaBqEcW7PLEOwC2jhTjc="
click at [867, 304] on sg-webhook-settings "Name PROD webhook Where to send the data [URL][DOMAIN_NAME] When to send data O…" at bounding box center [566, 274] width 1025 height 426
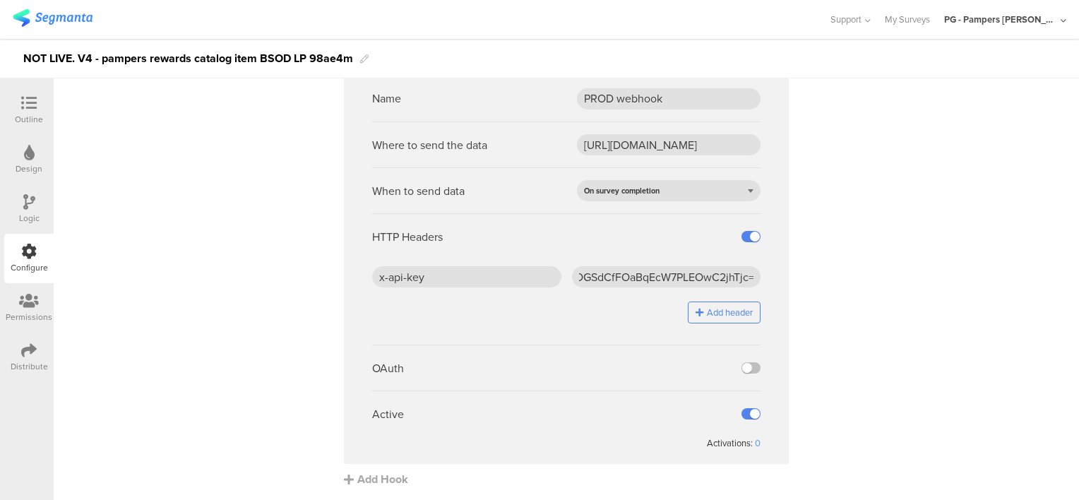
scroll to position [0, 0]
click at [328, 52] on div "NOT LIVE. V4 - pampers rewards catalog item BSOD LP 98ae4m" at bounding box center [188, 58] width 330 height 23
copy div "98ae4m"
click at [325, 57] on div "NOT LIVE. V4 - pampers rewards catalog item BSOD LP 98ae4m" at bounding box center [188, 58] width 330 height 23
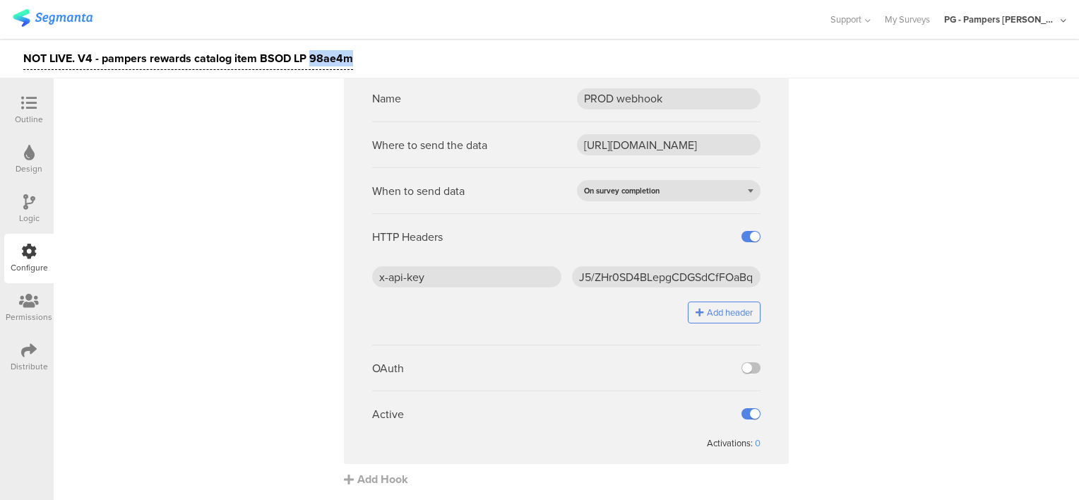
click at [325, 57] on div "NOT LIVE. V4 - pampers rewards catalog item BSOD LP 98ae4m" at bounding box center [188, 58] width 330 height 23
copy div "98ae4m"
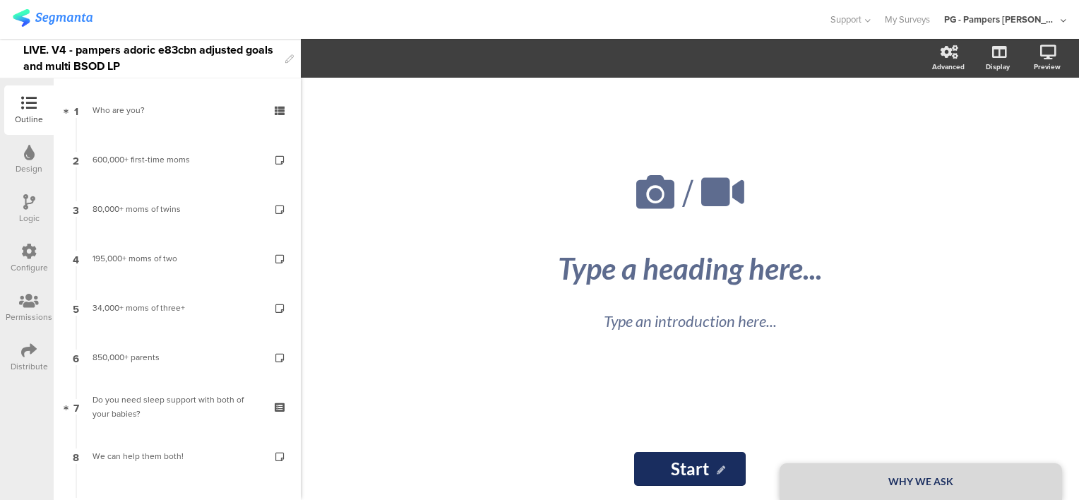
click at [28, 267] on div "Configure" at bounding box center [29, 267] width 37 height 13
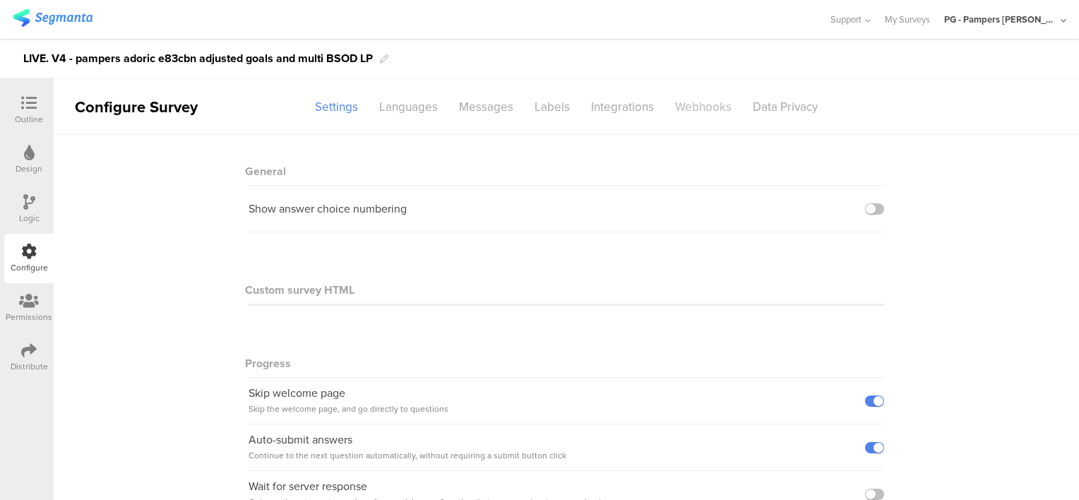
click at [698, 107] on div "Webhooks" at bounding box center [703, 107] width 78 height 25
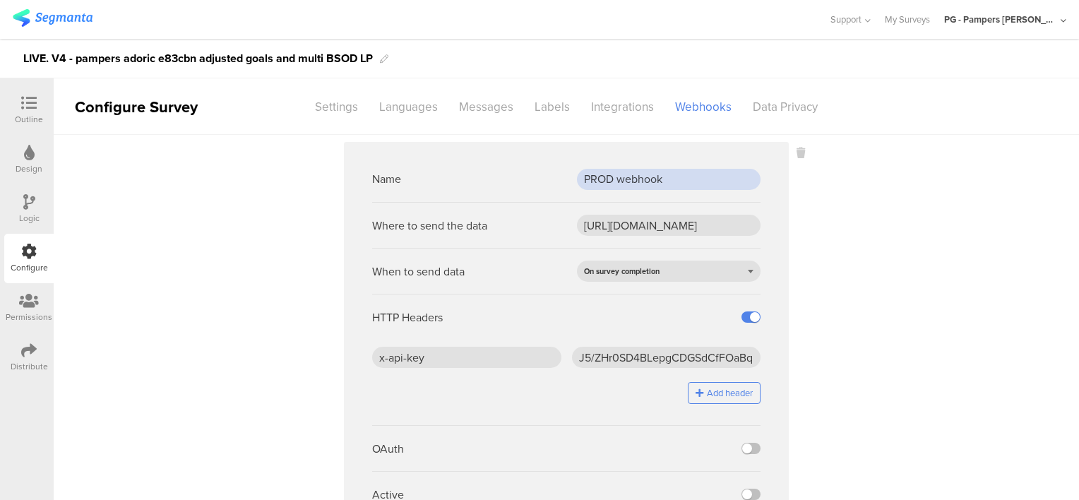
click at [625, 181] on input "PROD webhook" at bounding box center [669, 179] width 184 height 21
click at [636, 227] on input "[URL][DOMAIN_NAME]" at bounding box center [669, 225] width 184 height 21
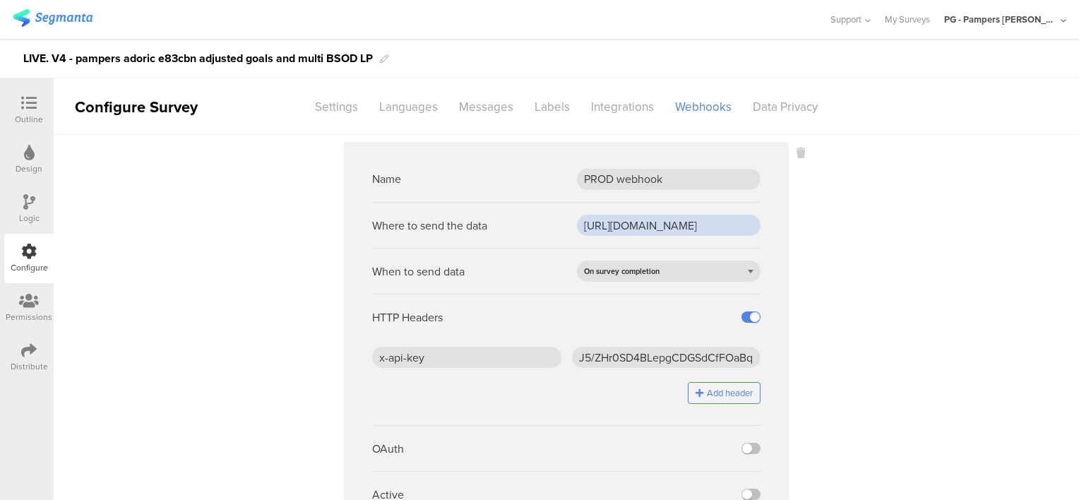
click at [636, 227] on input "[URL][DOMAIN_NAME]" at bounding box center [669, 225] width 184 height 21
click at [503, 361] on input "x-api-key" at bounding box center [466, 357] width 189 height 21
click at [634, 356] on input "J5/ZHr0SD4BLepgCDGSdCfFOaBqEcW7PLEOwC2jhTjc=" at bounding box center [666, 357] width 189 height 21
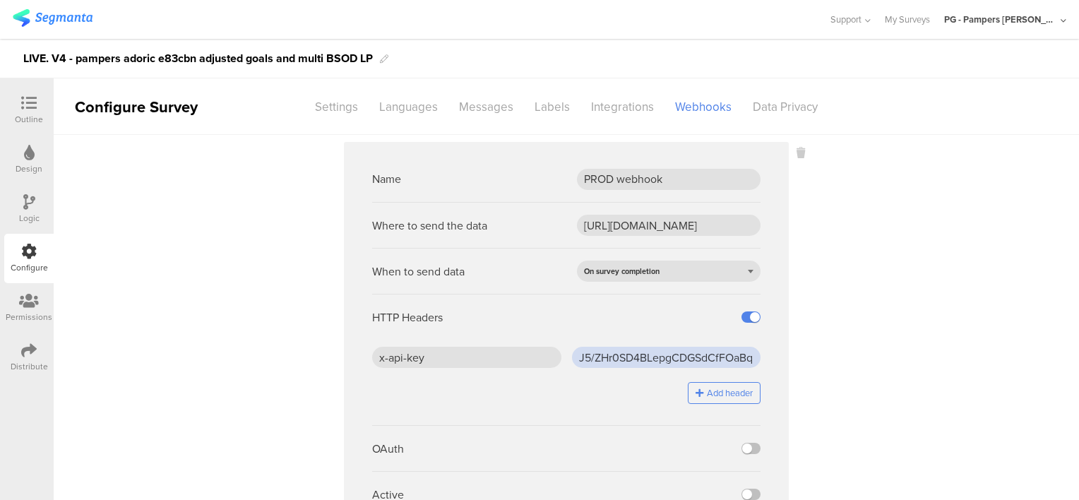
click at [634, 356] on input "J5/ZHr0SD4BLepgCDGSdCfFOaBqEcW7PLEOwC2jhTjc=" at bounding box center [666, 357] width 189 height 21
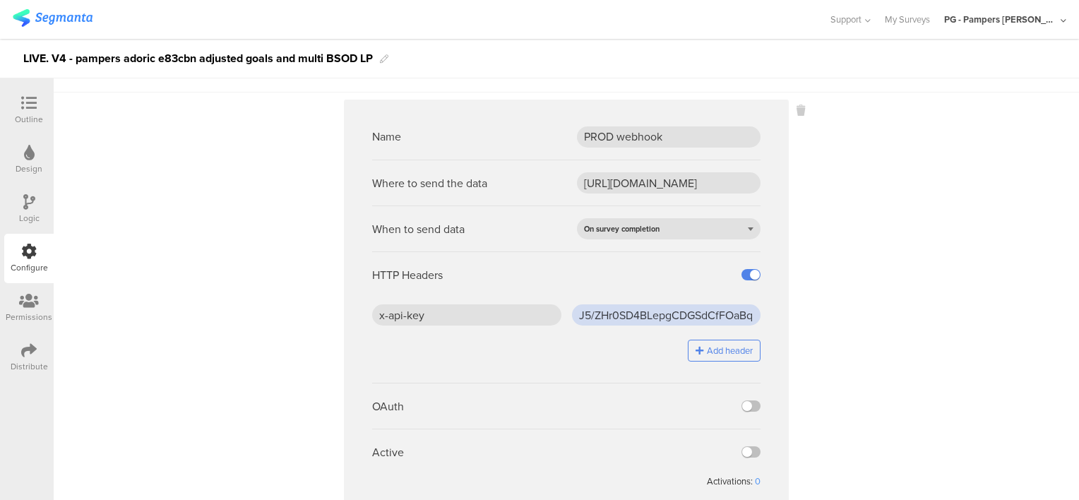
scroll to position [80, 0]
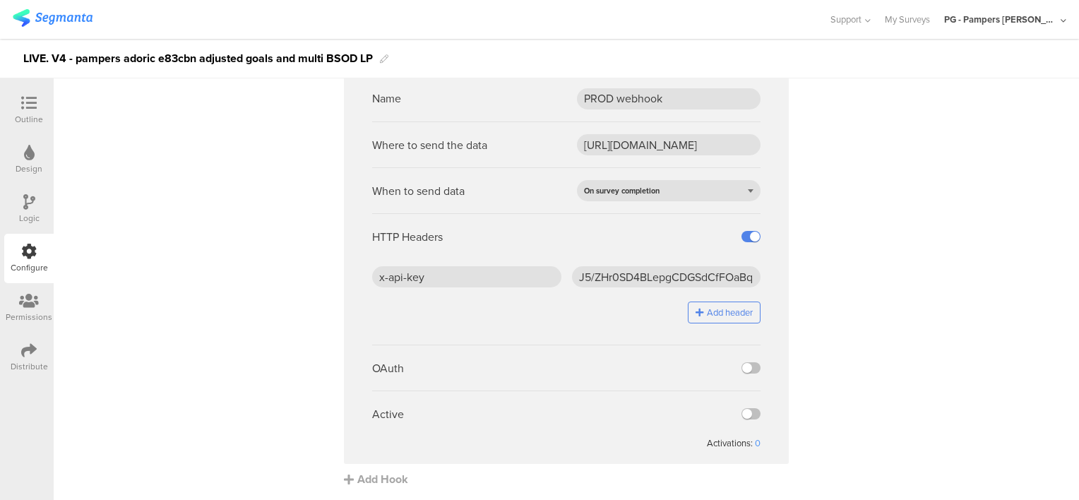
click at [849, 357] on sg-webhook-settings "Name PROD webhook Where to send the data [URL][DOMAIN_NAME] When to send data O…" at bounding box center [566, 274] width 1025 height 426
click at [1037, 189] on sg-webhook-settings "Name PROD webhook Where to send the data [URL][DOMAIN_NAME] When to send data O…" at bounding box center [566, 274] width 1025 height 426
click at [28, 109] on icon at bounding box center [29, 103] width 16 height 16
